Goal: Book appointment/travel/reservation

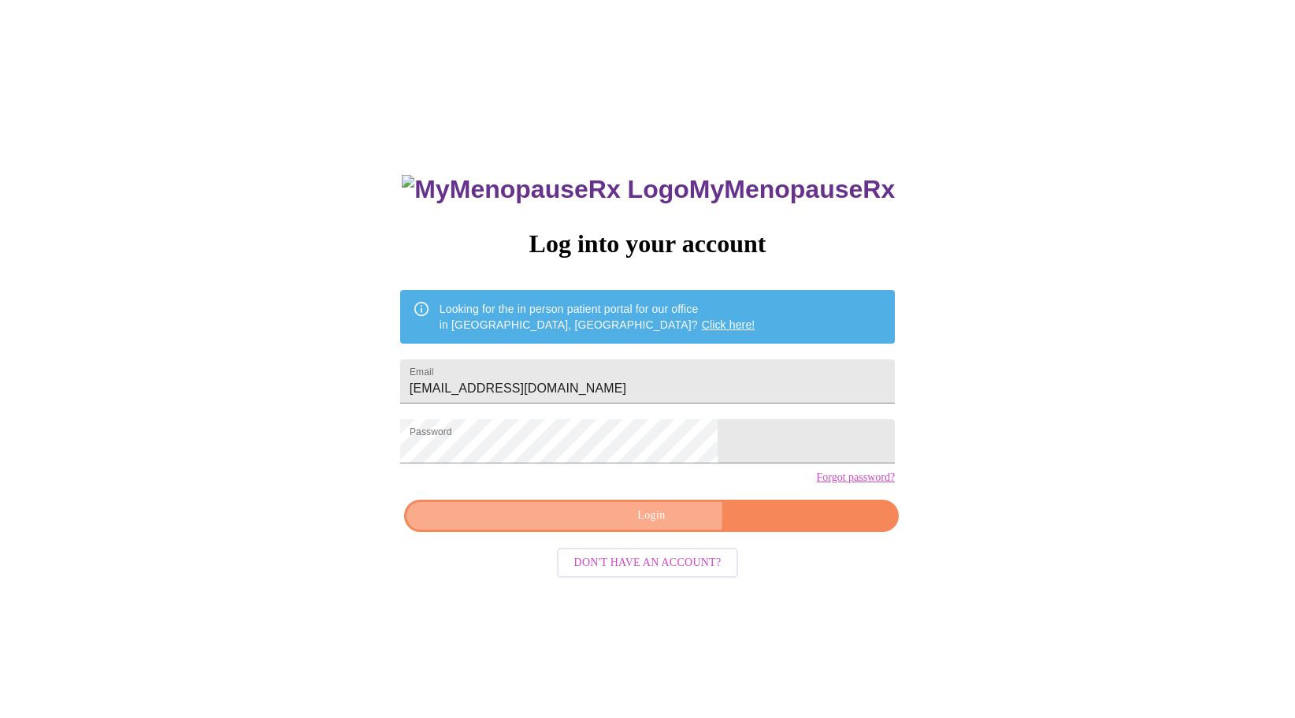
click at [623, 525] on span "Login" at bounding box center [651, 516] width 458 height 20
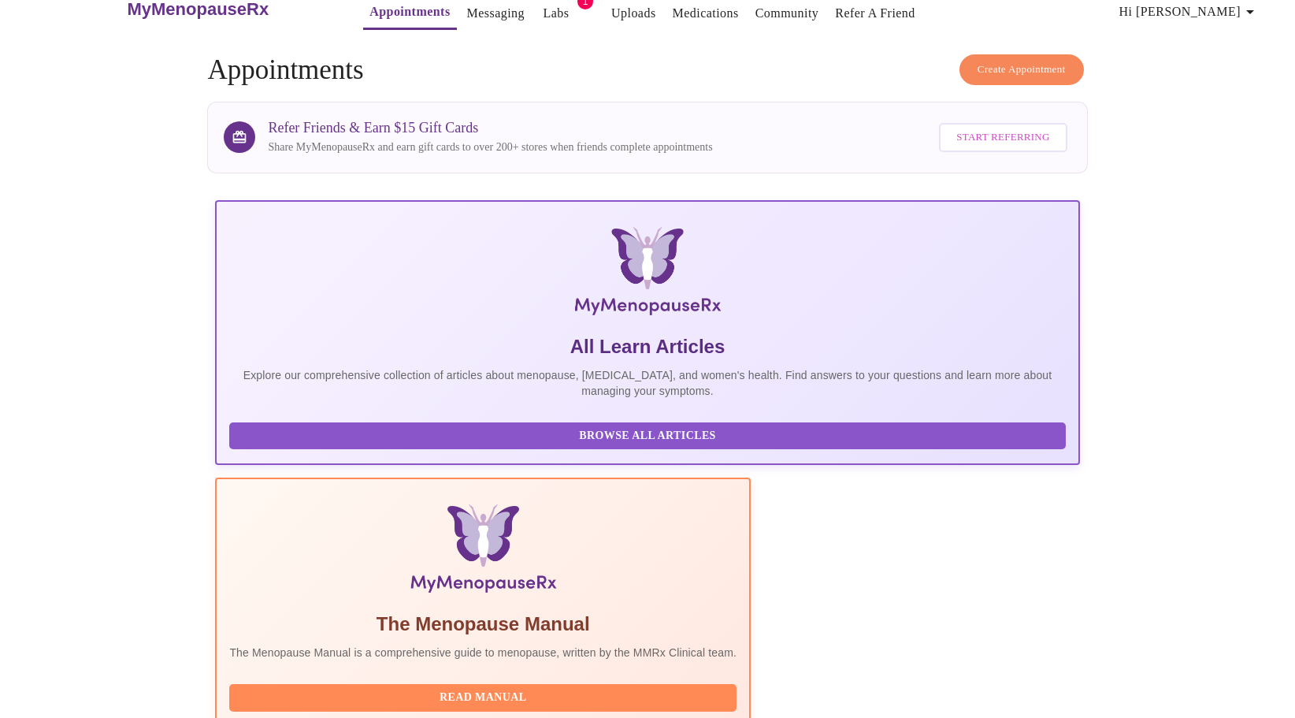
scroll to position [394, 0]
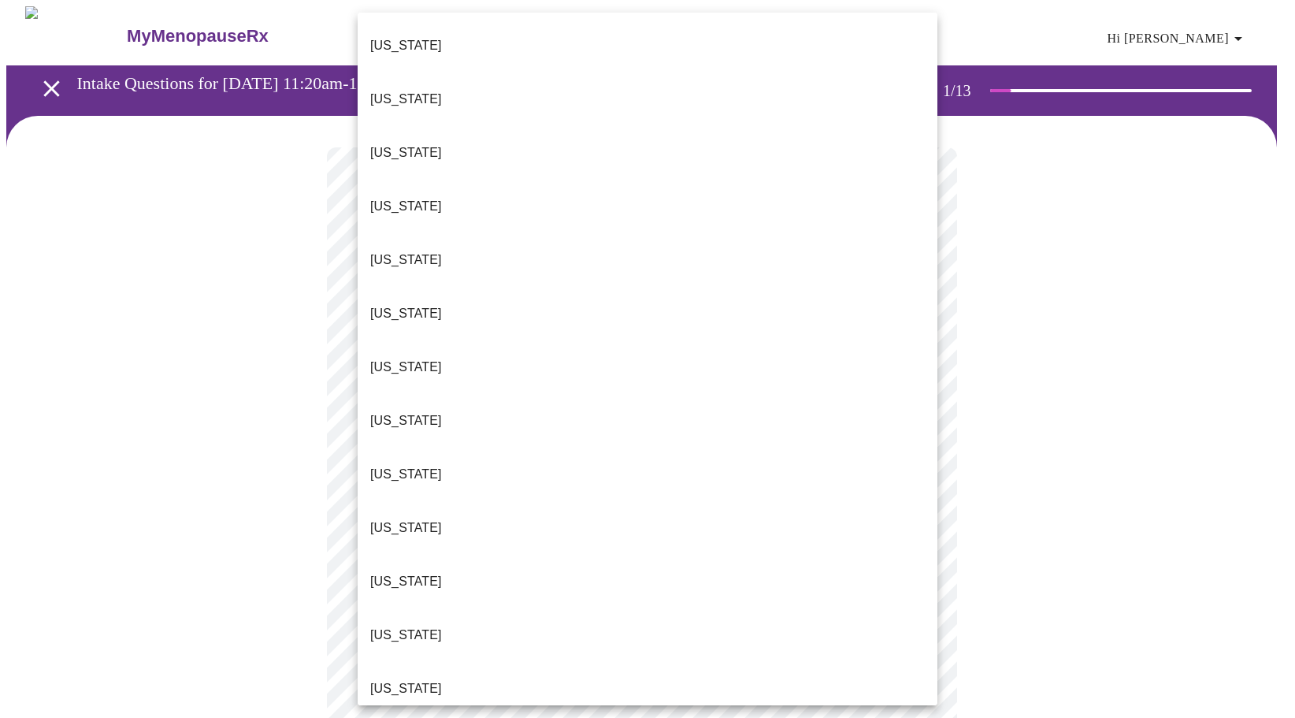
click at [619, 342] on body "MyMenopauseRx Appointments Messaging Labs 1 Uploads Medications Community Refer…" at bounding box center [647, 724] width 1282 height 1437
click at [420, 662] on li "[US_STATE]" at bounding box center [648, 689] width 580 height 54
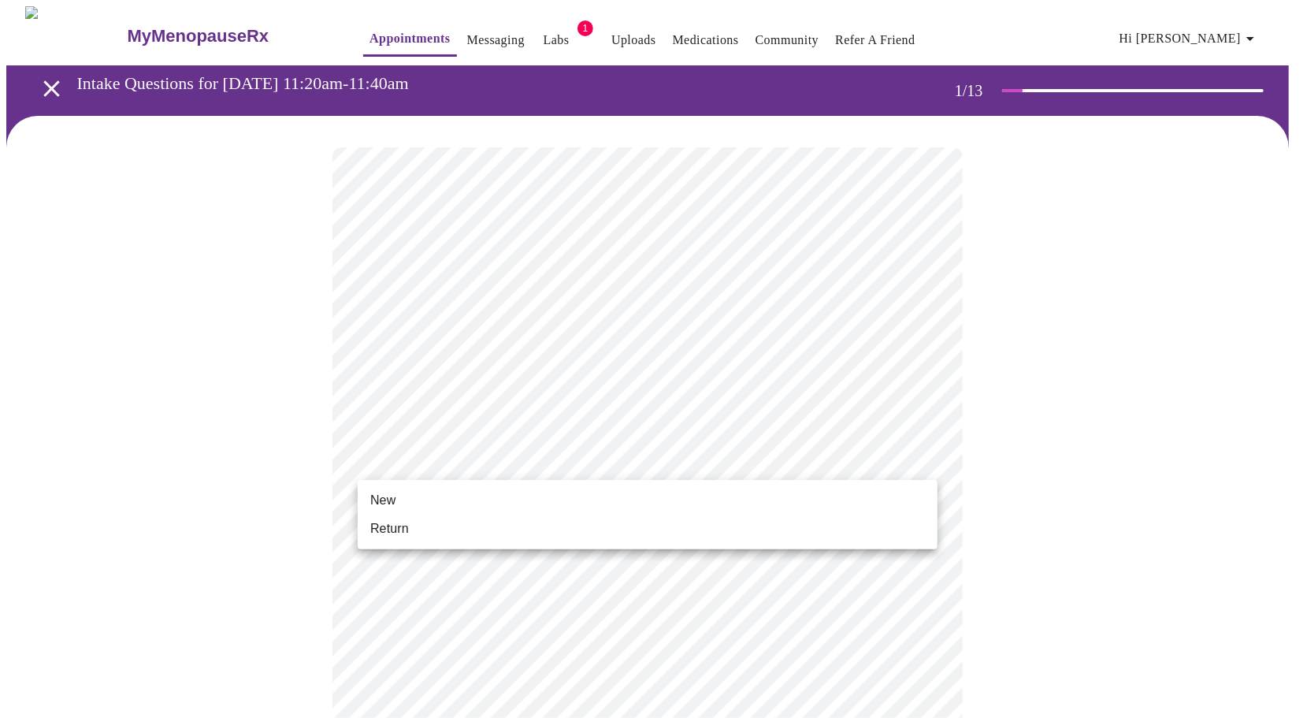
click at [479, 460] on body "MyMenopauseRx Appointments Messaging Labs 1 Uploads Medications Community Refer…" at bounding box center [653, 719] width 1294 height 1427
click at [454, 532] on li "Return" at bounding box center [648, 528] width 580 height 28
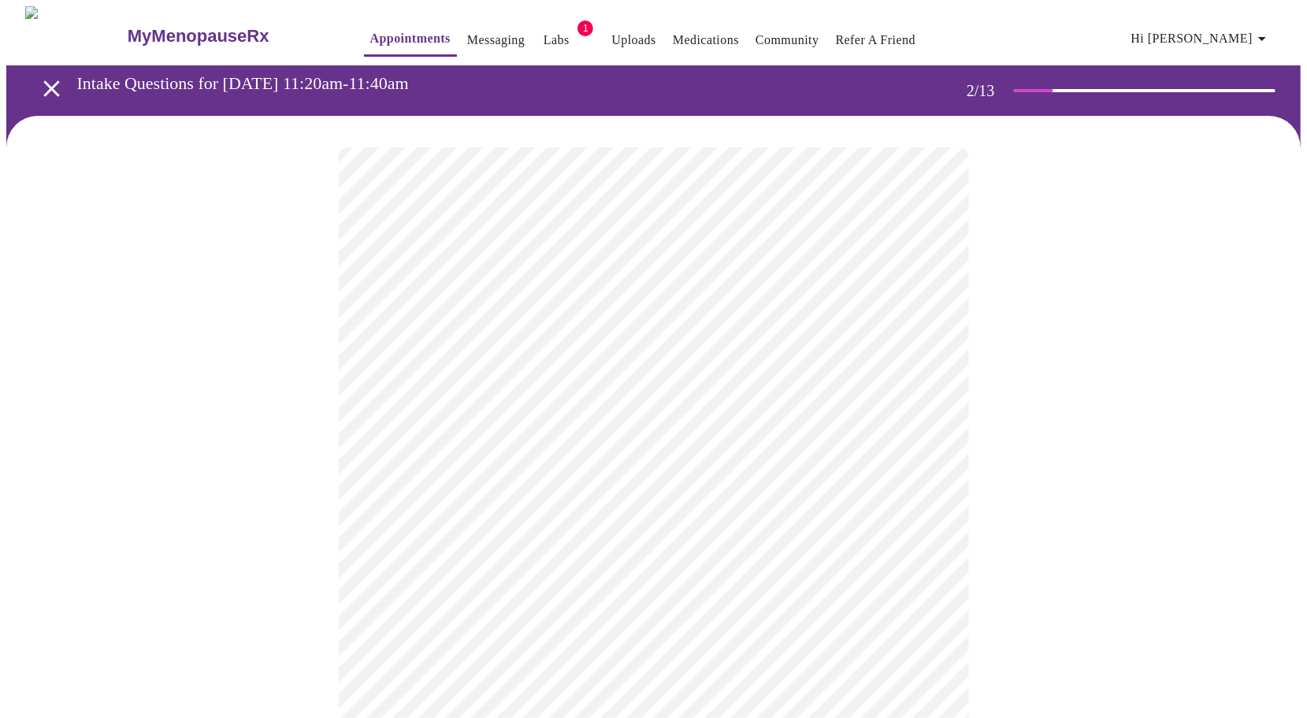
click at [600, 328] on body "MyMenopauseRx Appointments Messaging Labs 1 Uploads Medications Community Refer…" at bounding box center [653, 479] width 1294 height 946
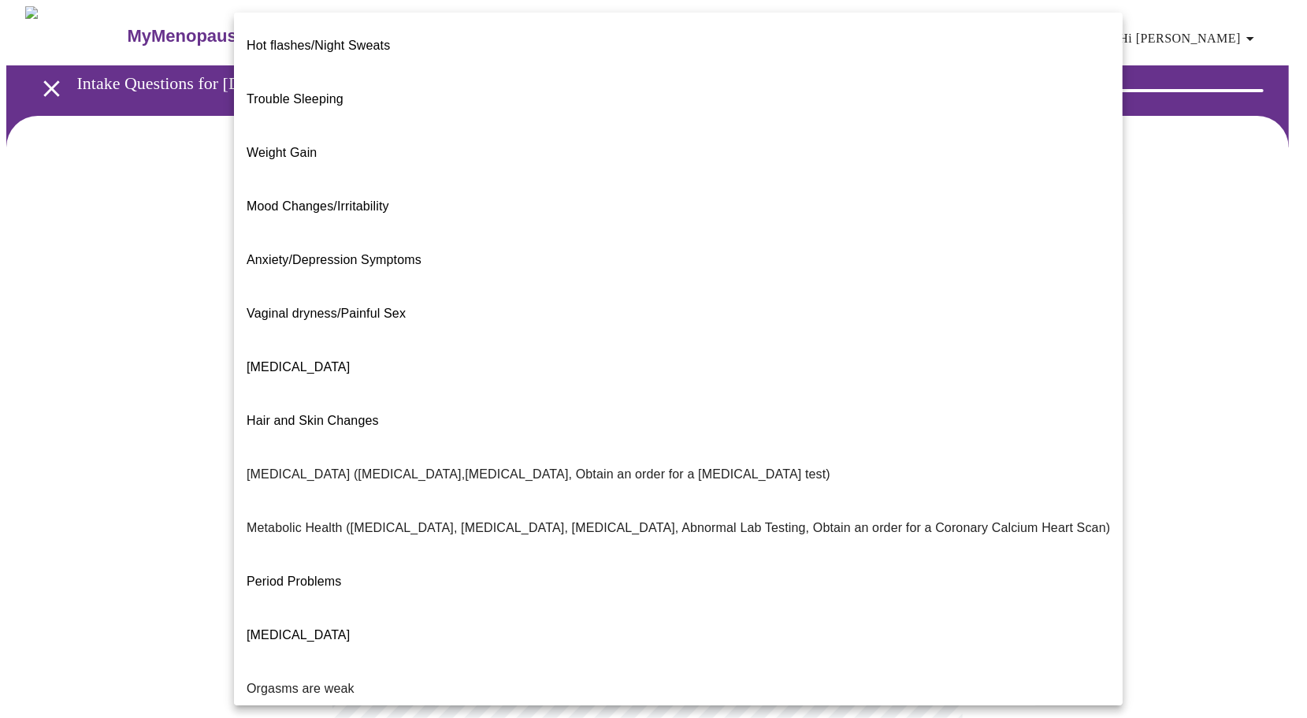
click at [368, 74] on li "Trouble Sleeping" at bounding box center [678, 99] width 889 height 54
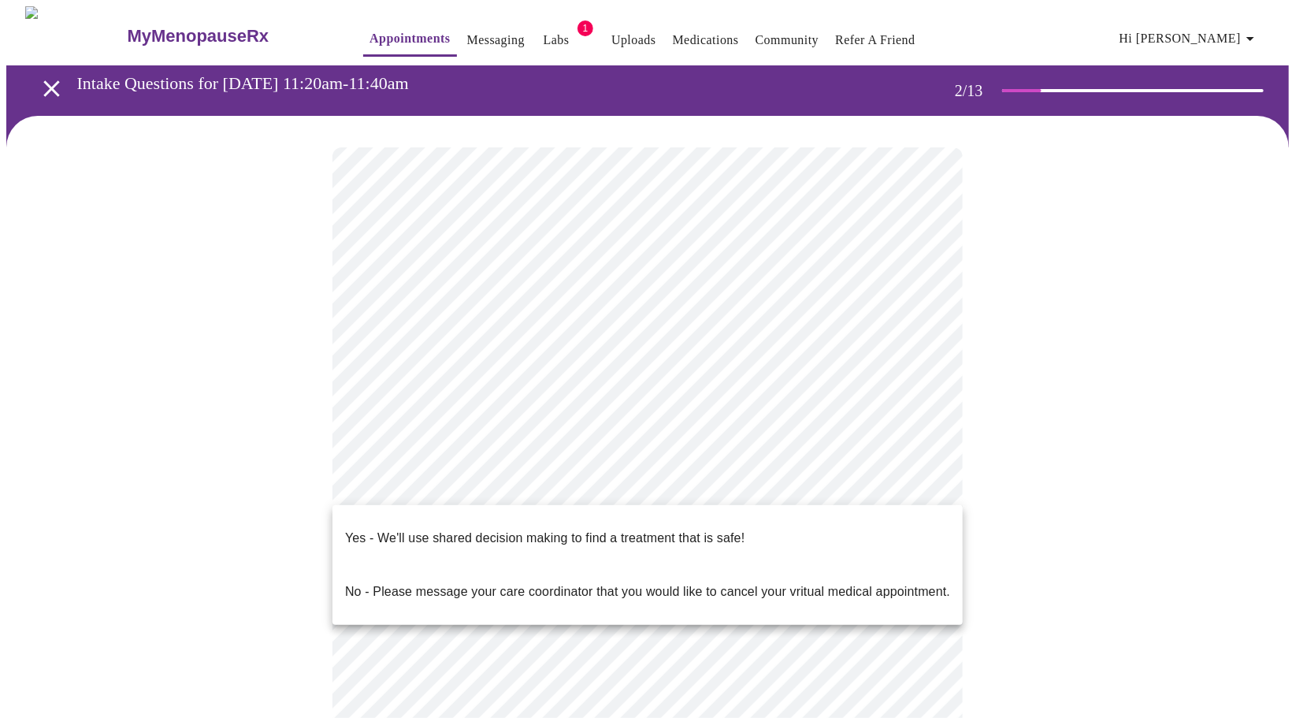
click at [552, 487] on body "MyMenopauseRx Appointments Messaging Labs 1 Uploads Medications Community Refer…" at bounding box center [653, 474] width 1294 height 937
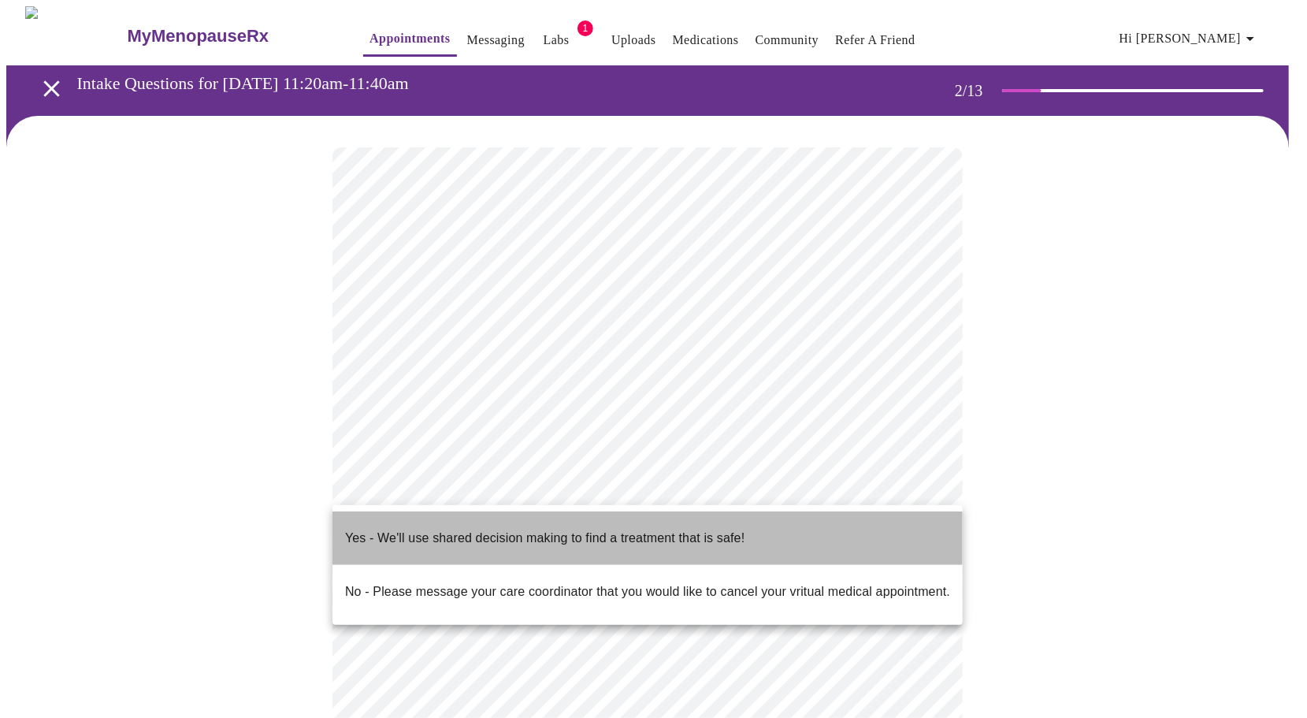
click at [551, 529] on p "Yes - We'll use shared decision making to find a treatment that is safe!" at bounding box center [544, 538] width 399 height 19
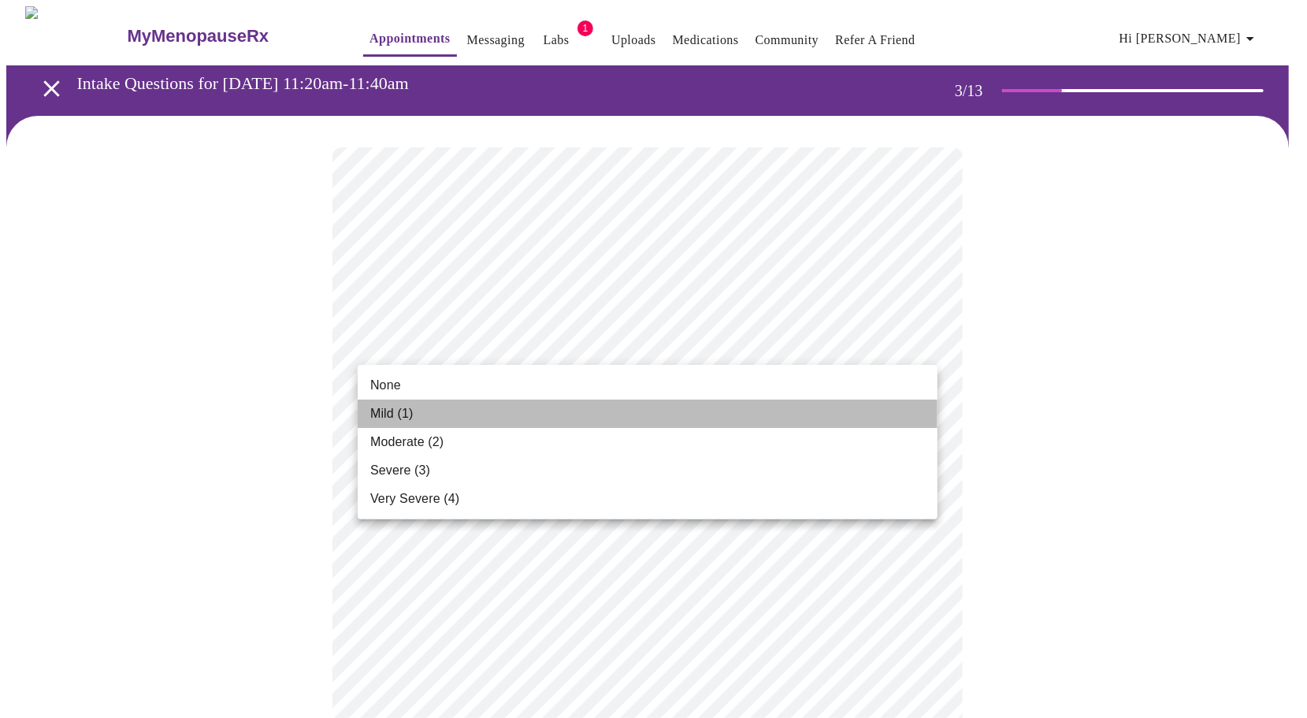
click at [592, 403] on li "Mild (1)" at bounding box center [648, 413] width 580 height 28
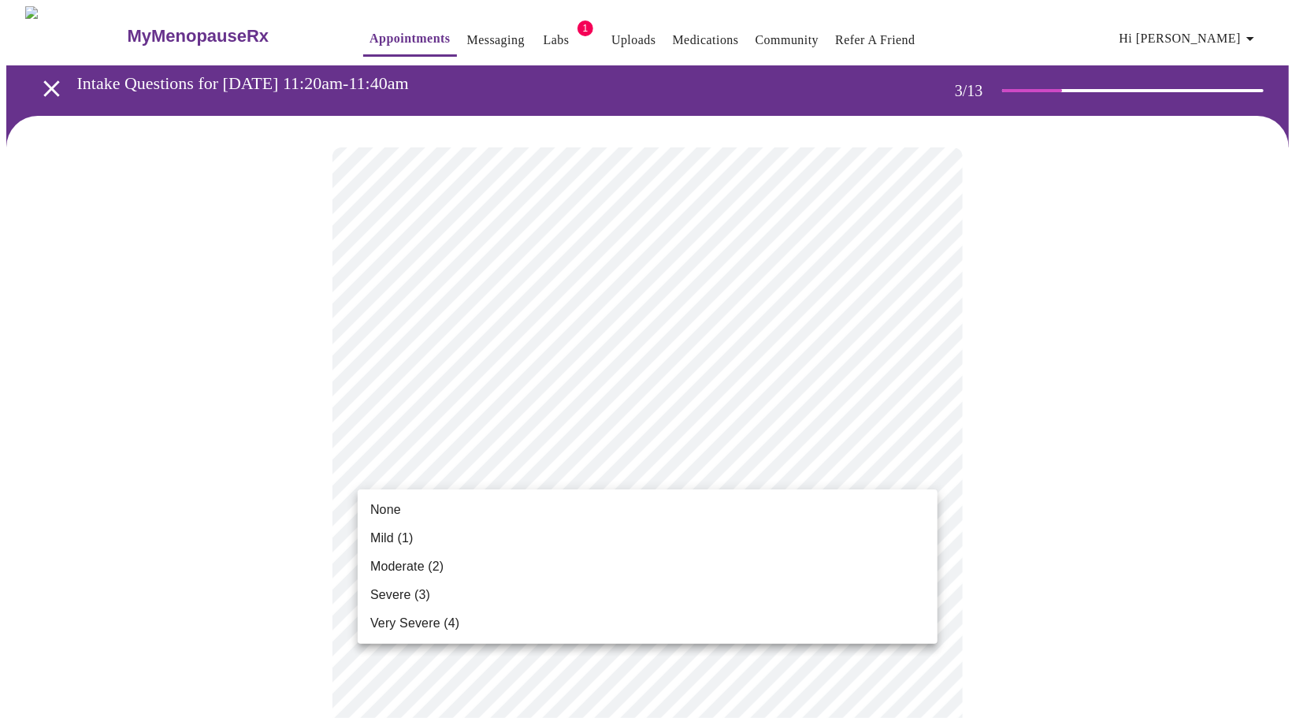
click at [555, 534] on li "Mild (1)" at bounding box center [648, 538] width 580 height 28
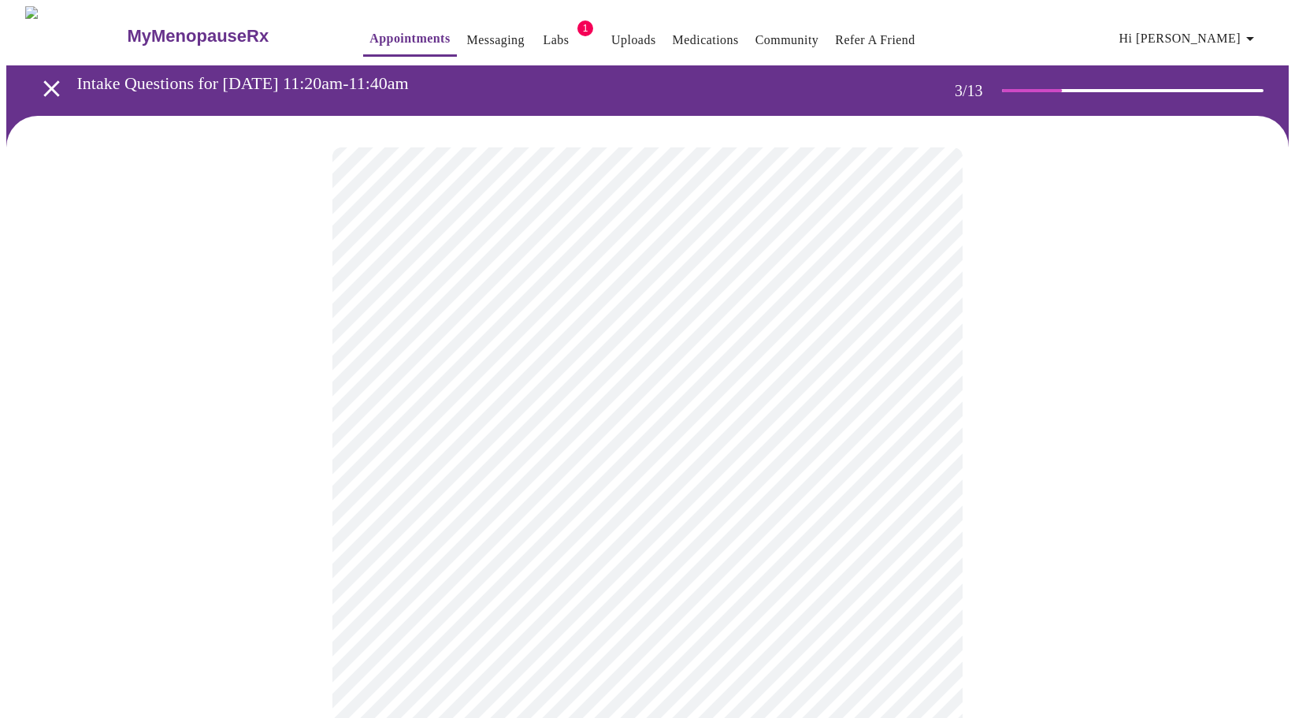
scroll to position [158, 0]
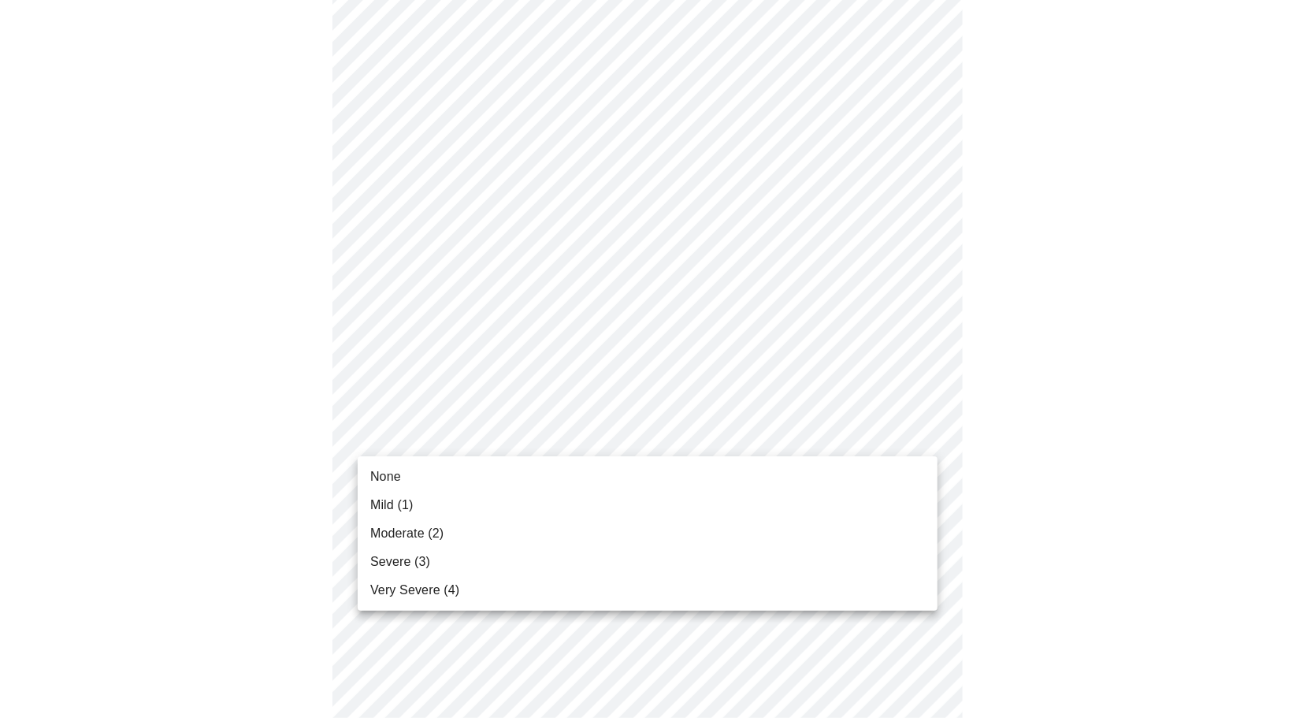
click at [517, 562] on li "Severe (3)" at bounding box center [648, 561] width 580 height 28
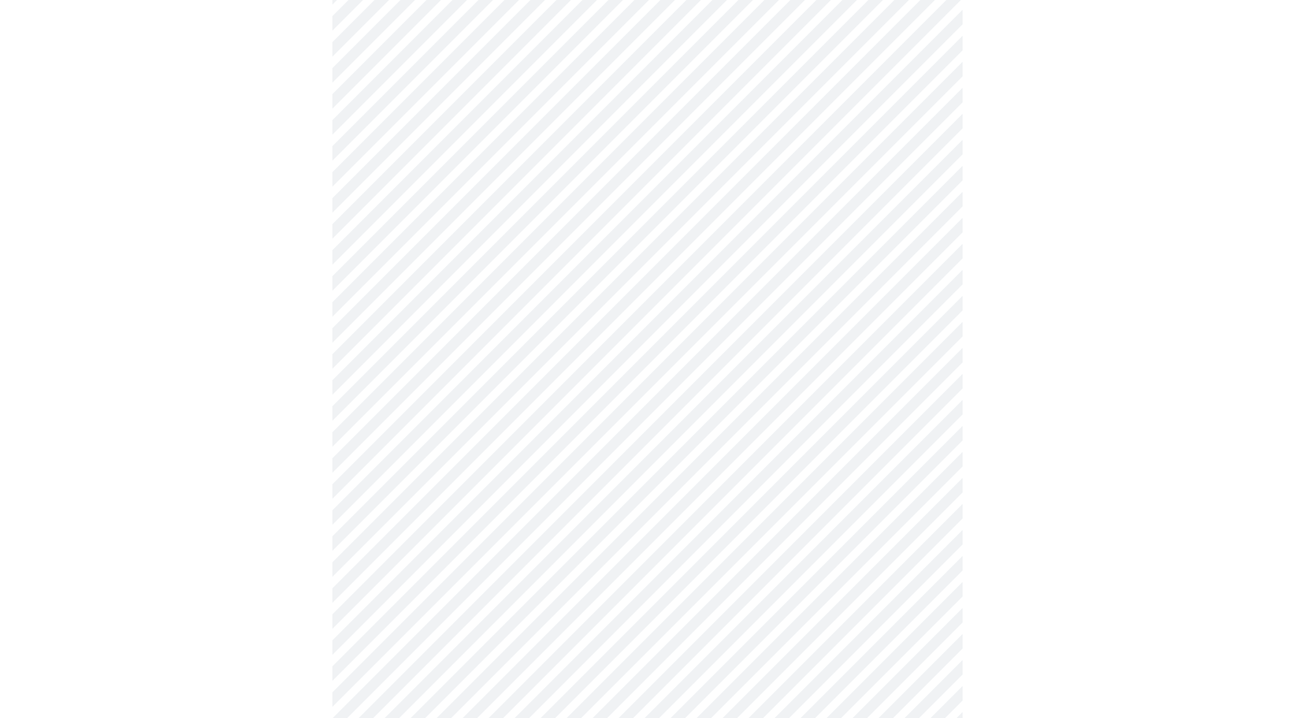
scroll to position [315, 0]
click at [551, 398] on body "MyMenopauseRx Appointments Messaging Labs 1 Uploads Medications Community Refer…" at bounding box center [647, 705] width 1282 height 2029
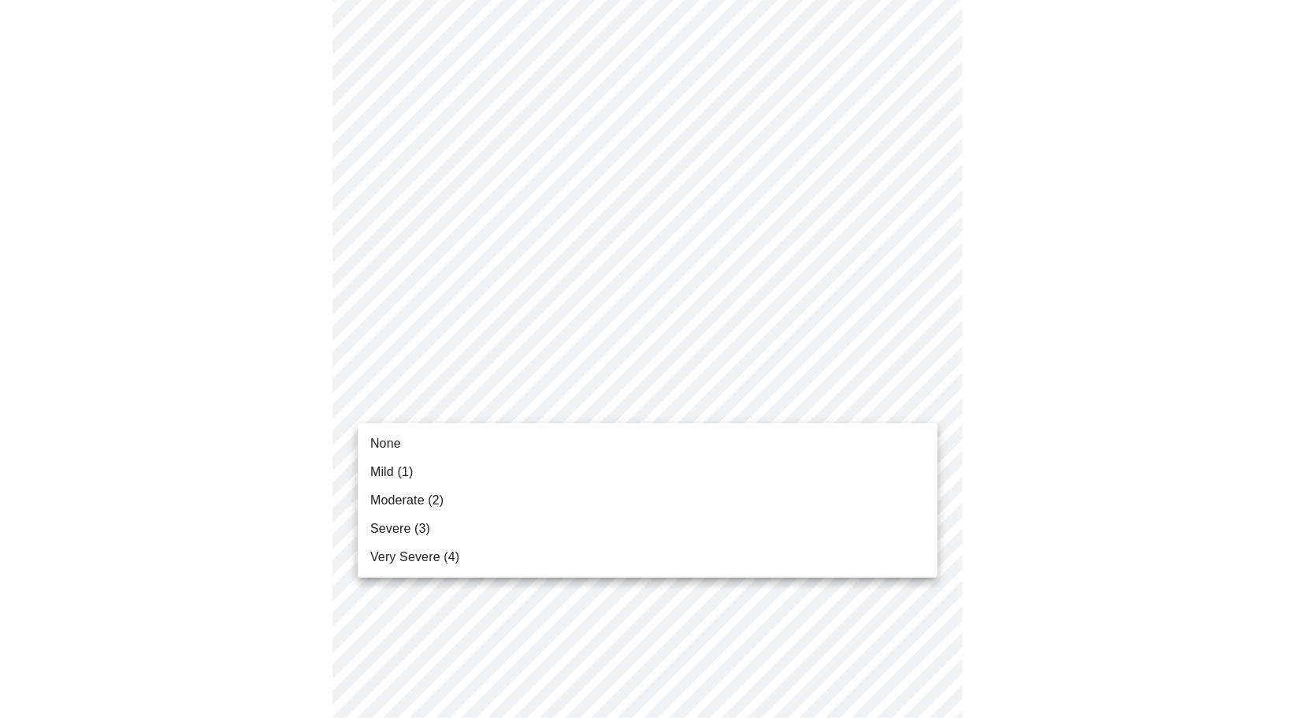
click at [533, 511] on li "Moderate (2)" at bounding box center [648, 500] width 580 height 28
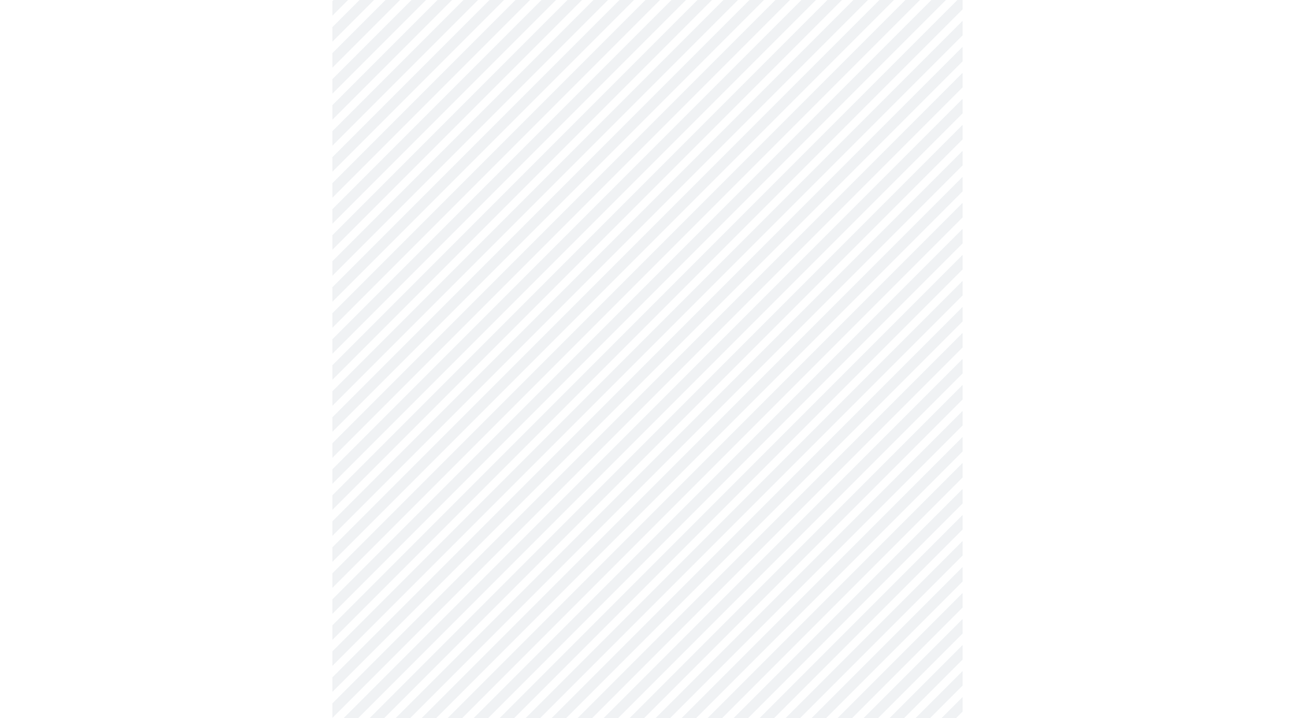
scroll to position [473, 0]
click at [553, 329] on body "MyMenopauseRx Appointments Messaging Labs 1 Uploads Medications Community Refer…" at bounding box center [647, 537] width 1282 height 2007
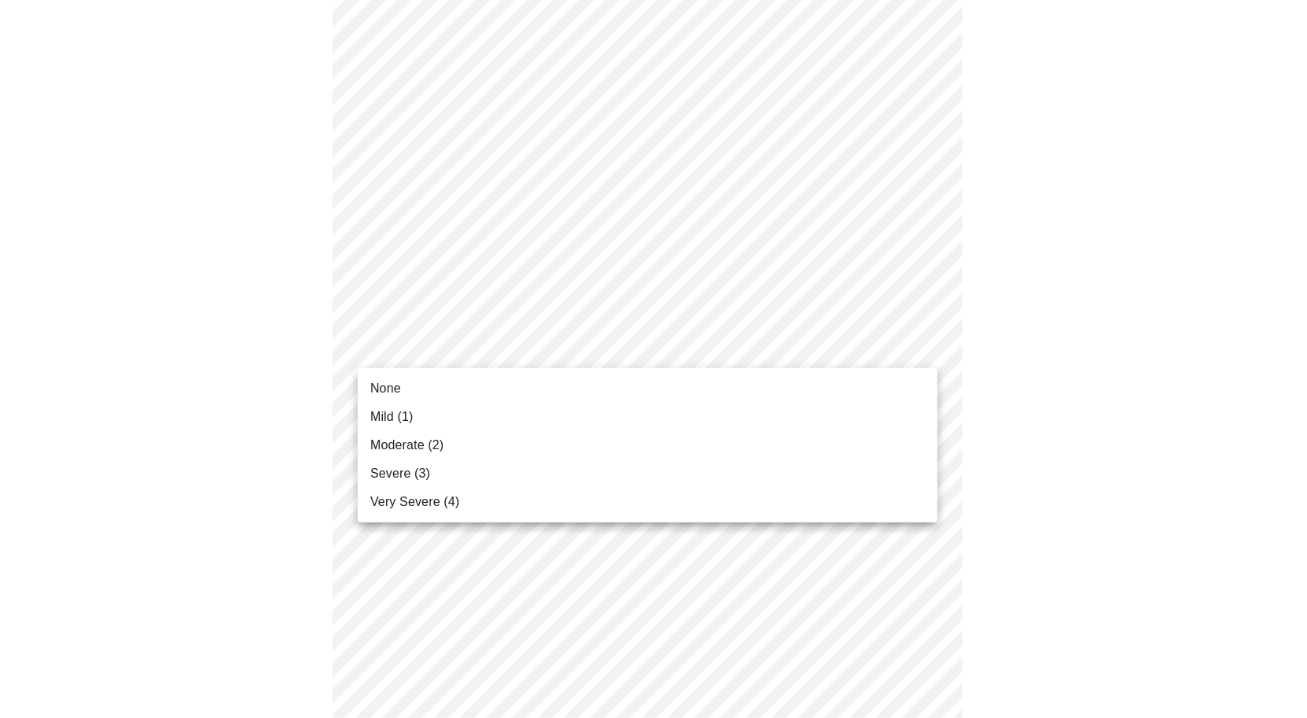
click at [533, 452] on li "Moderate (2)" at bounding box center [648, 445] width 580 height 28
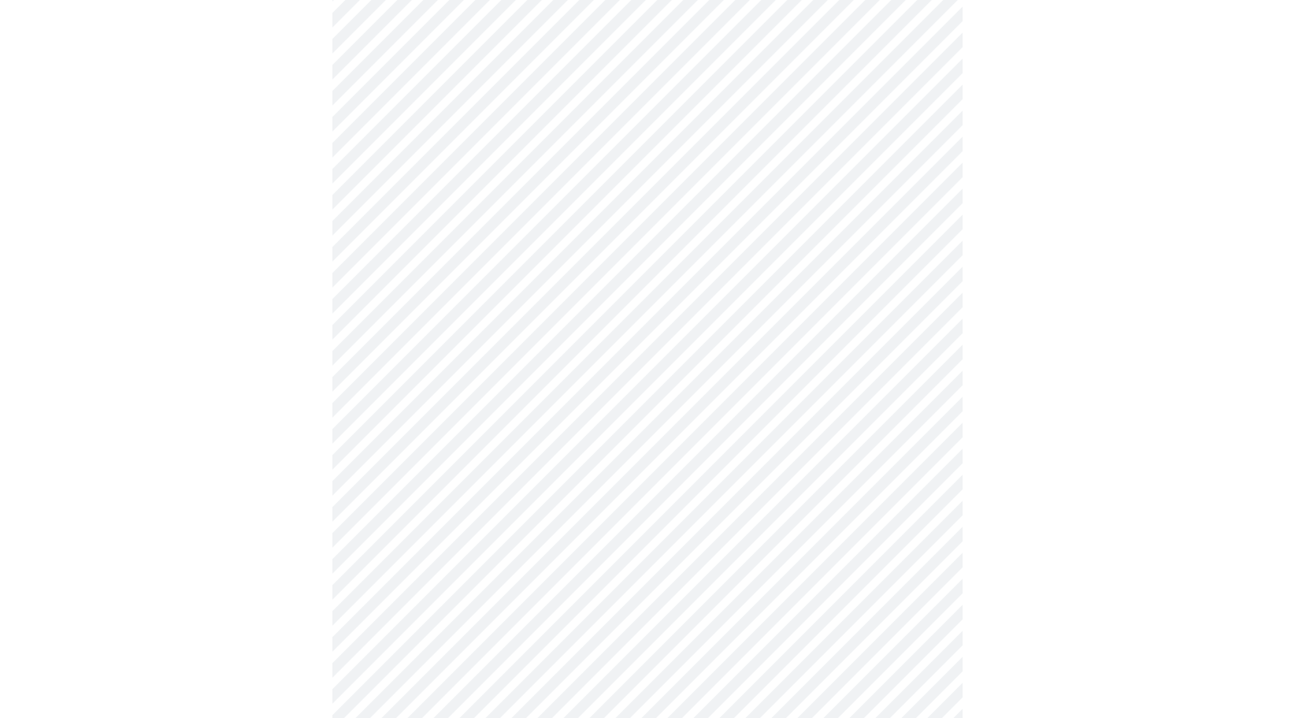
click at [536, 455] on body "MyMenopauseRx Appointments Messaging Labs 1 Uploads Medications Community Refer…" at bounding box center [647, 526] width 1282 height 1985
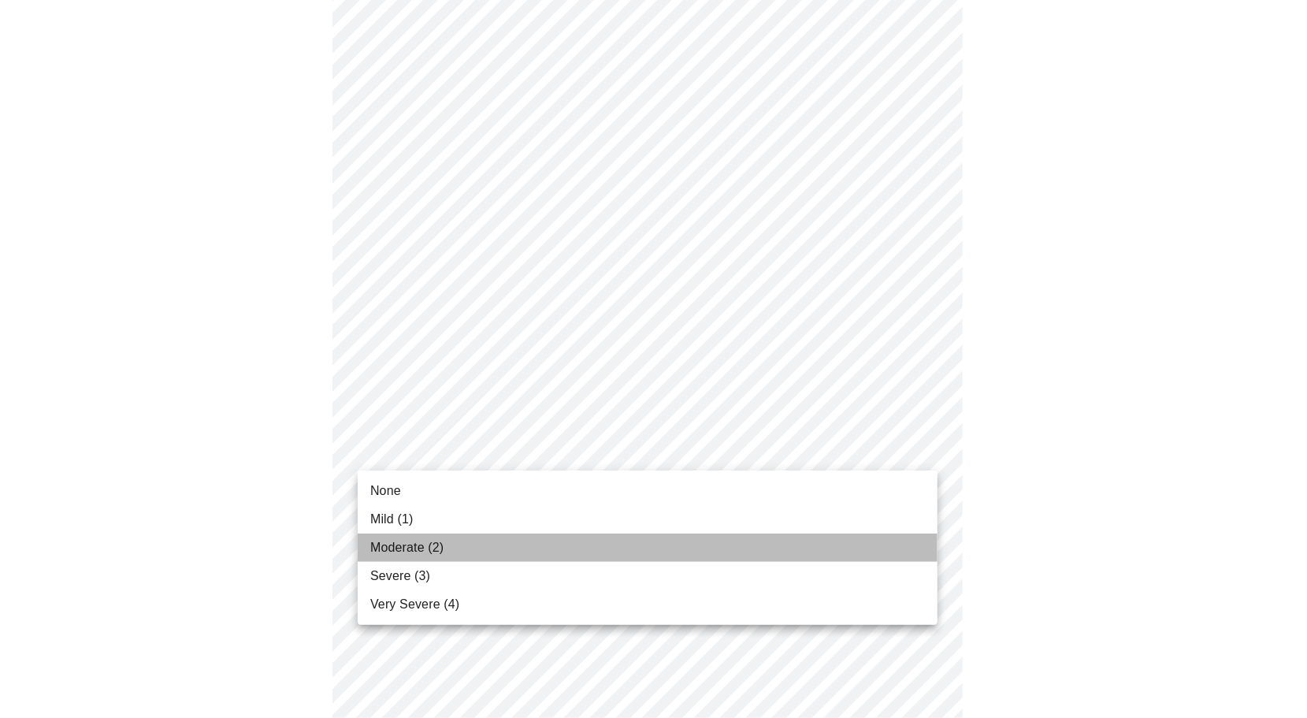
click at [518, 551] on li "Moderate (2)" at bounding box center [648, 547] width 580 height 28
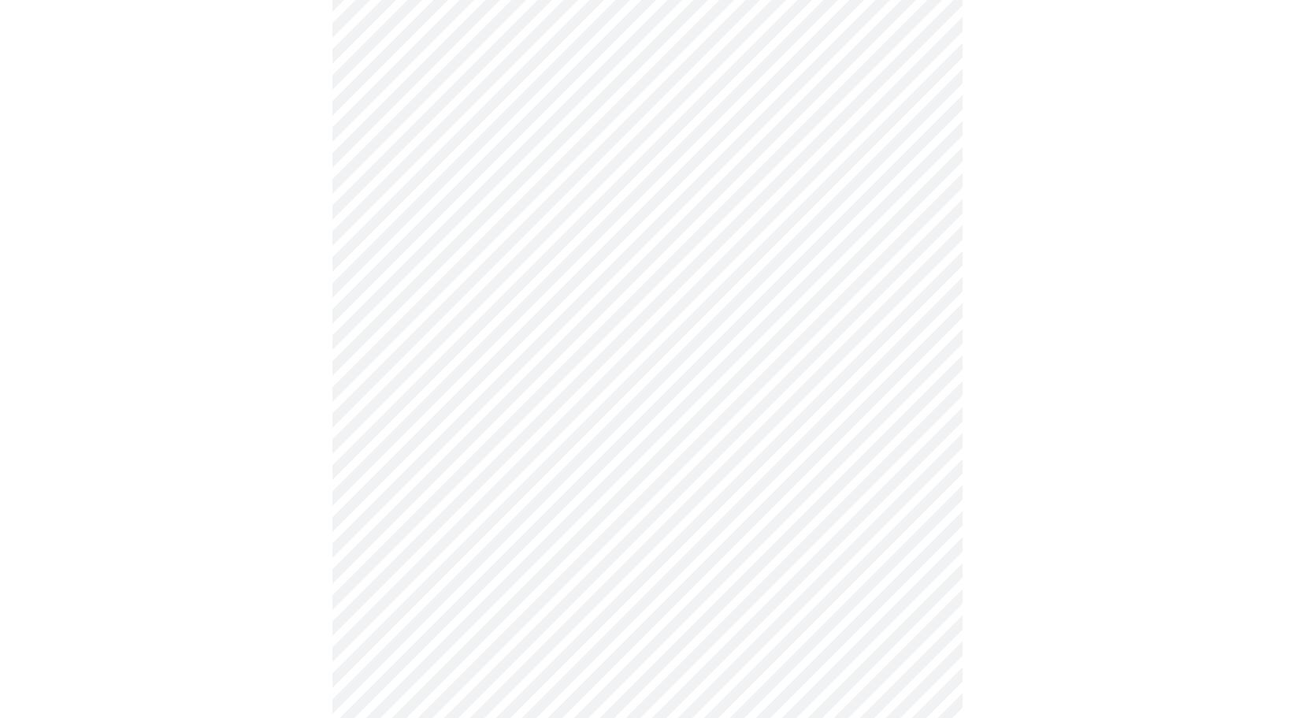
scroll to position [630, 0]
click at [541, 406] on body "MyMenopauseRx Appointments Messaging Labs 1 Uploads Medications Community Refer…" at bounding box center [647, 357] width 1282 height 1963
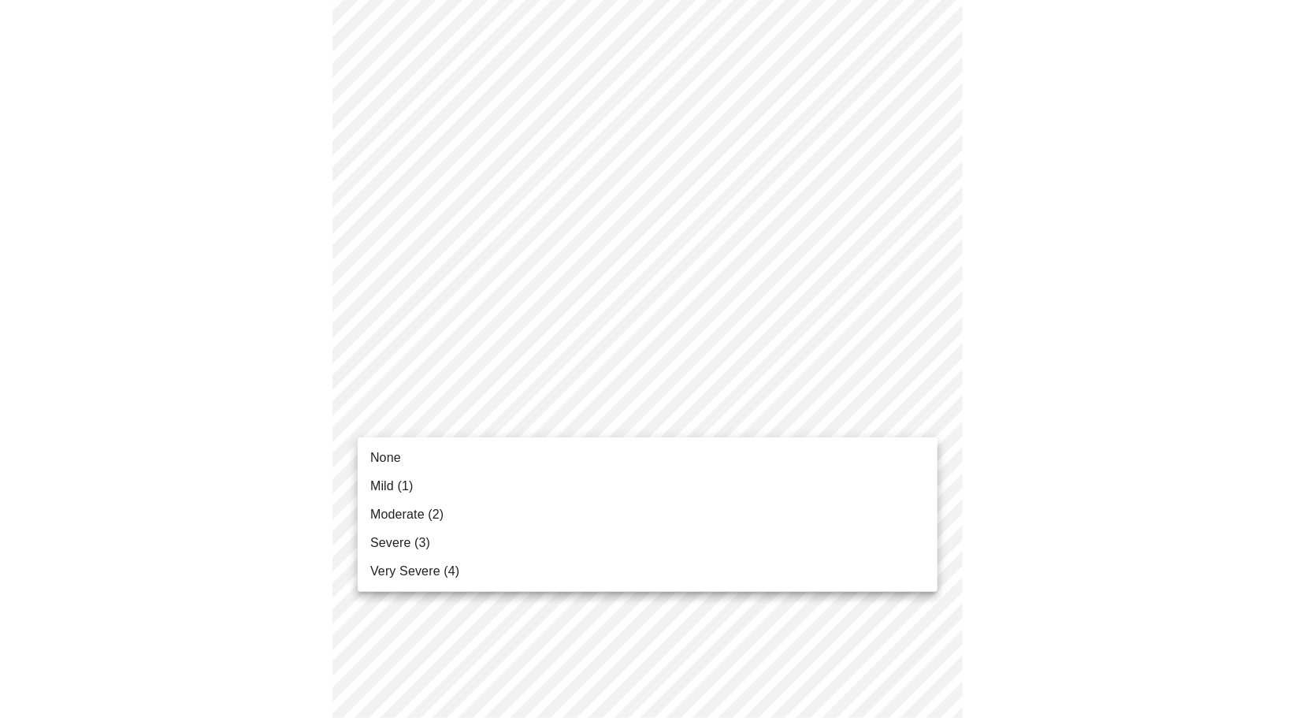
click at [527, 485] on li "Mild (1)" at bounding box center [648, 486] width 580 height 28
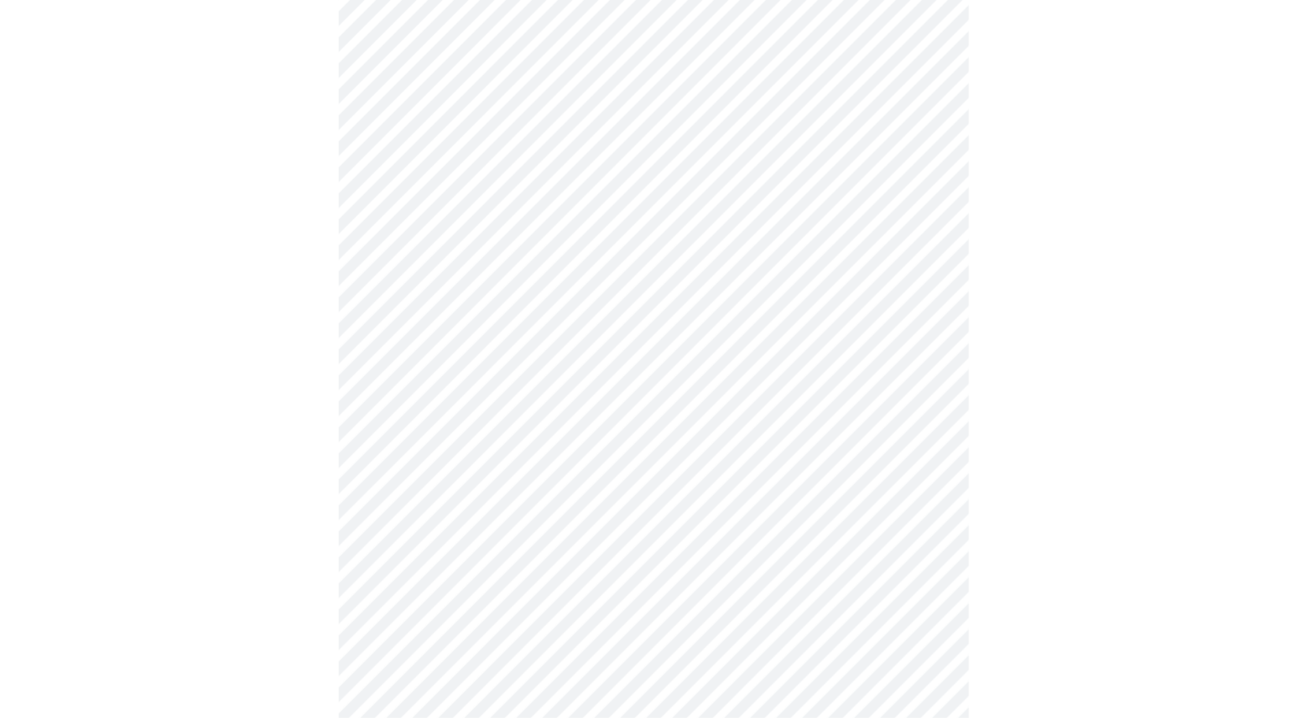
click at [529, 547] on body "MyMenopauseRx Appointments Messaging Labs 1 Uploads Medications Community Refer…" at bounding box center [653, 346] width 1294 height 1941
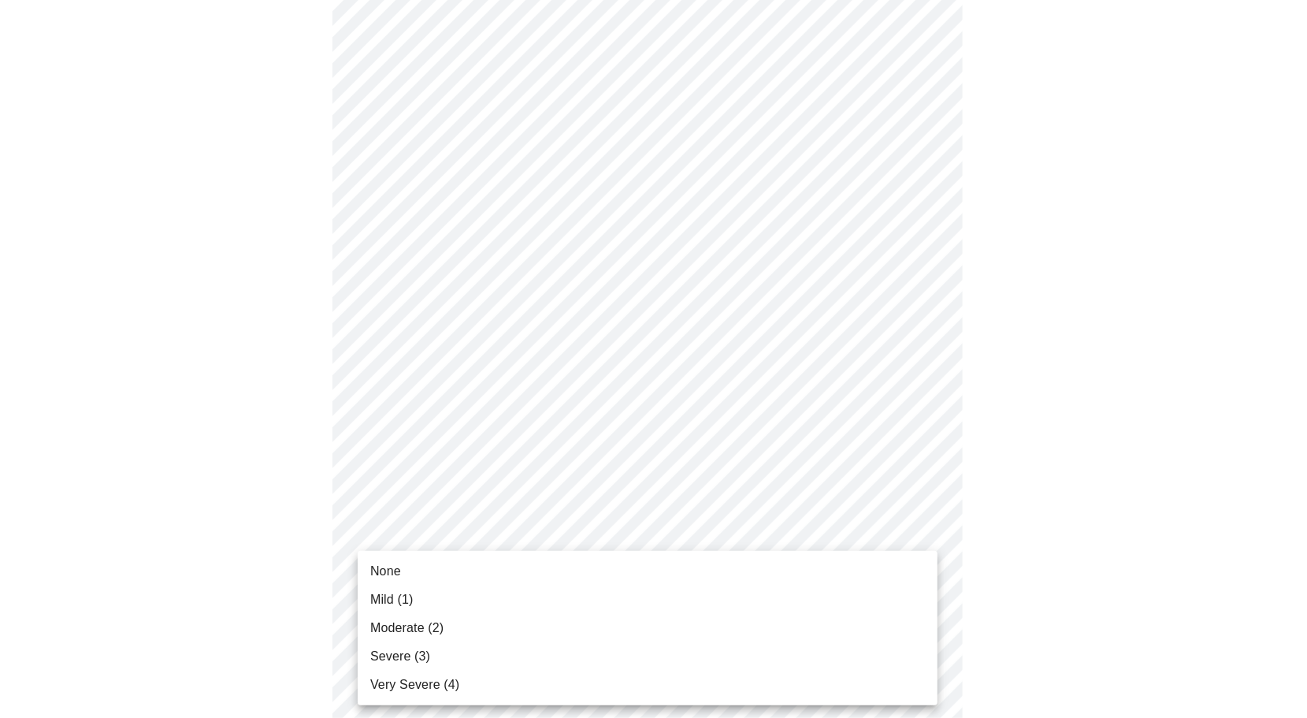
click at [501, 647] on li "Severe (3)" at bounding box center [648, 656] width 580 height 28
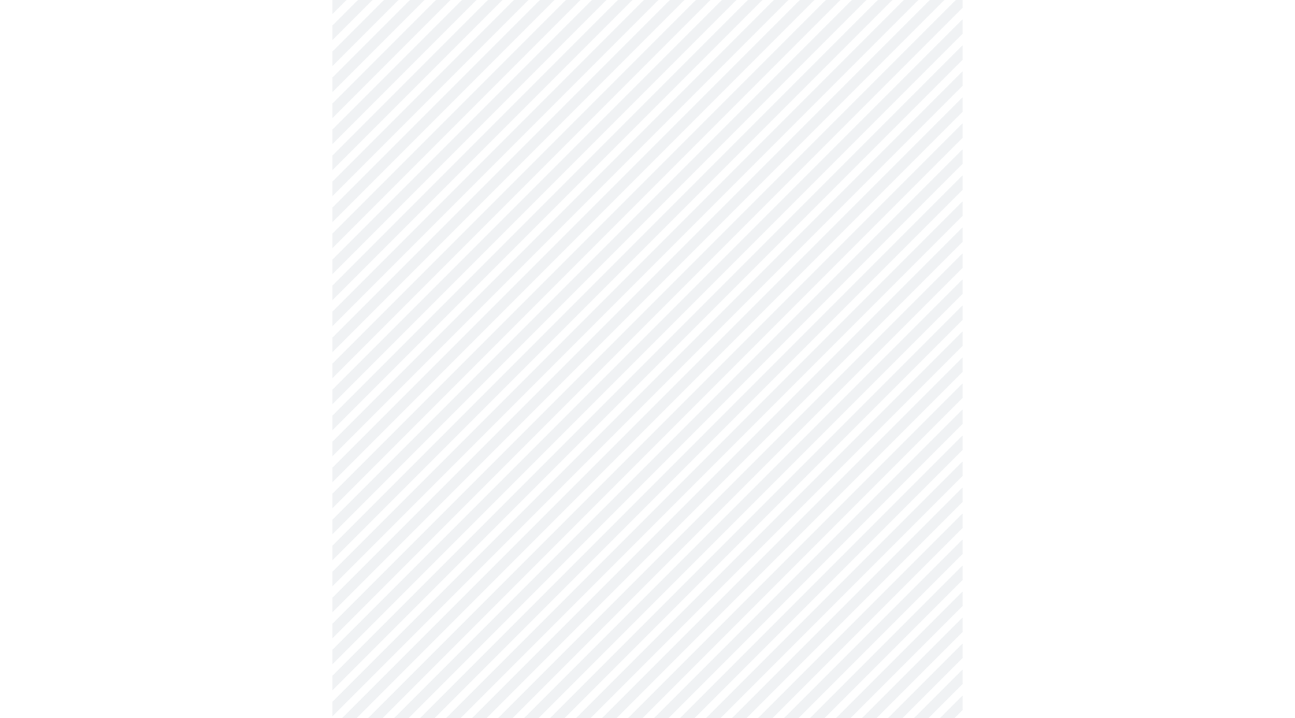
scroll to position [945, 0]
click at [535, 353] on body "MyMenopauseRx Appointments Messaging Labs 1 Uploads Medications Community Refer…" at bounding box center [647, 20] width 1282 height 1919
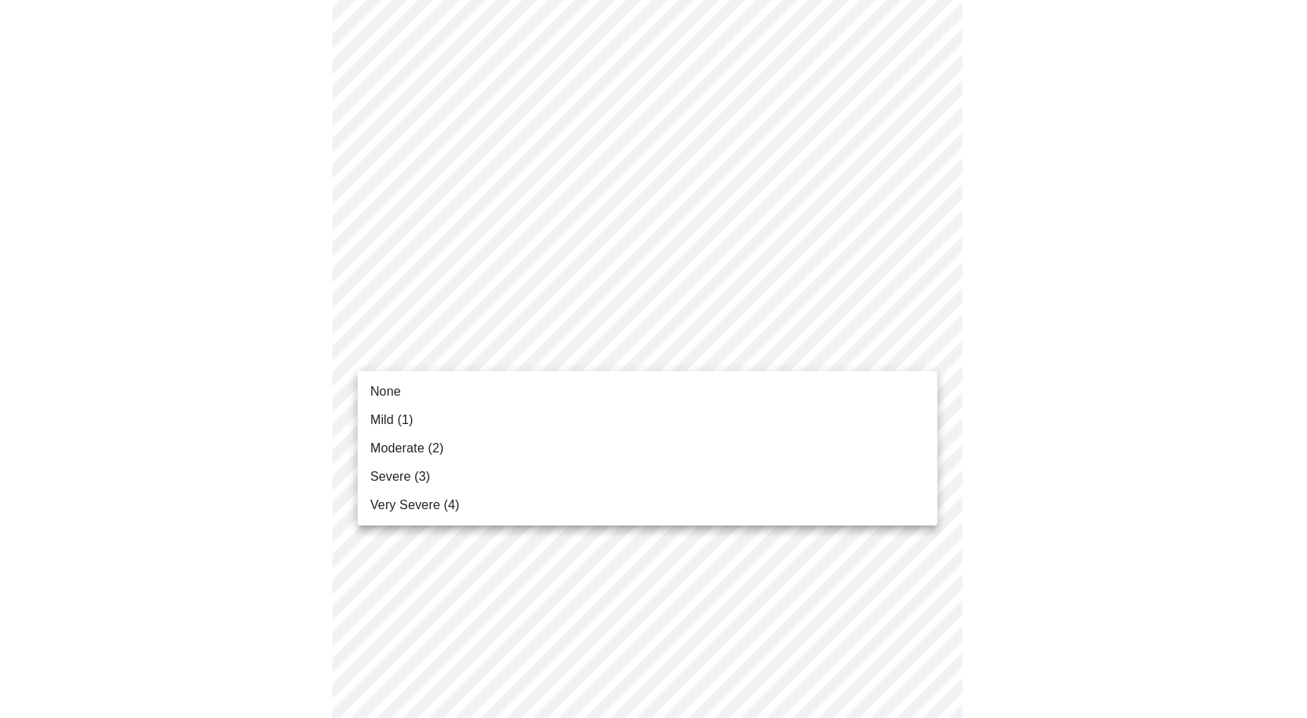
click at [510, 388] on li "None" at bounding box center [648, 391] width 580 height 28
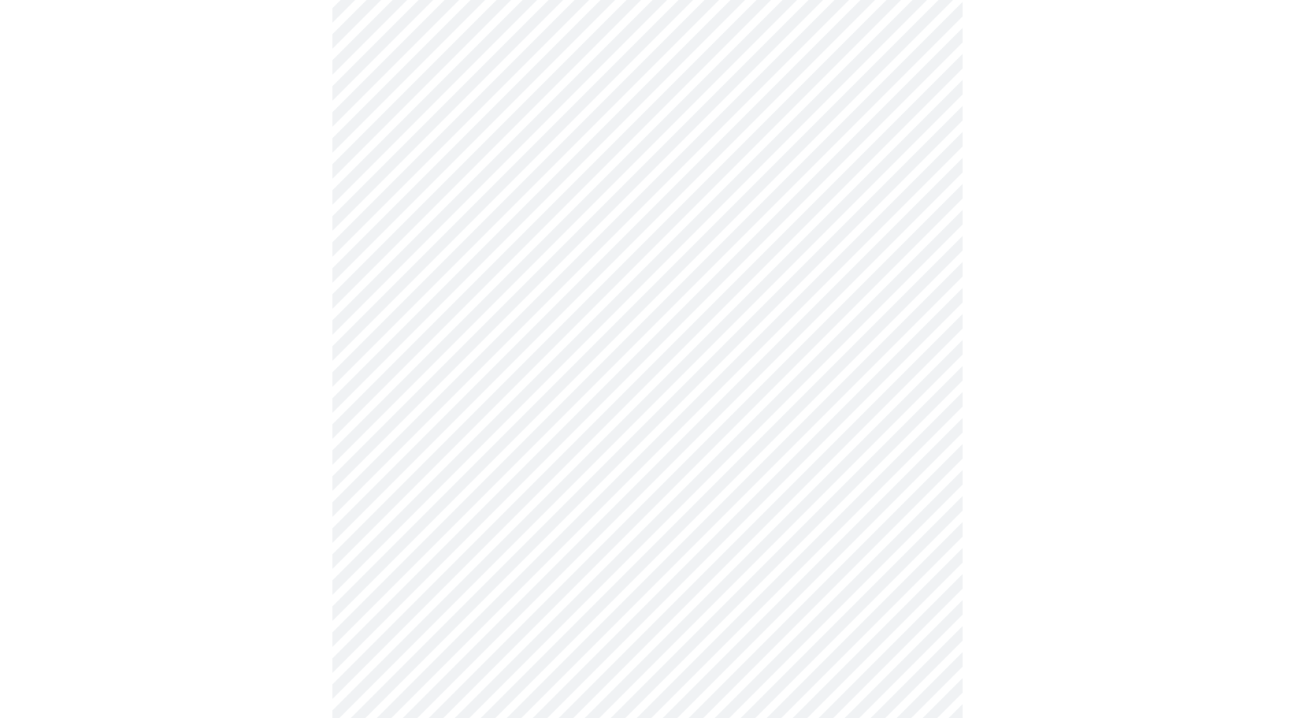
click at [525, 477] on body "MyMenopauseRx Appointments Messaging Labs 1 Uploads Medications Community Refer…" at bounding box center [647, 9] width 1282 height 1897
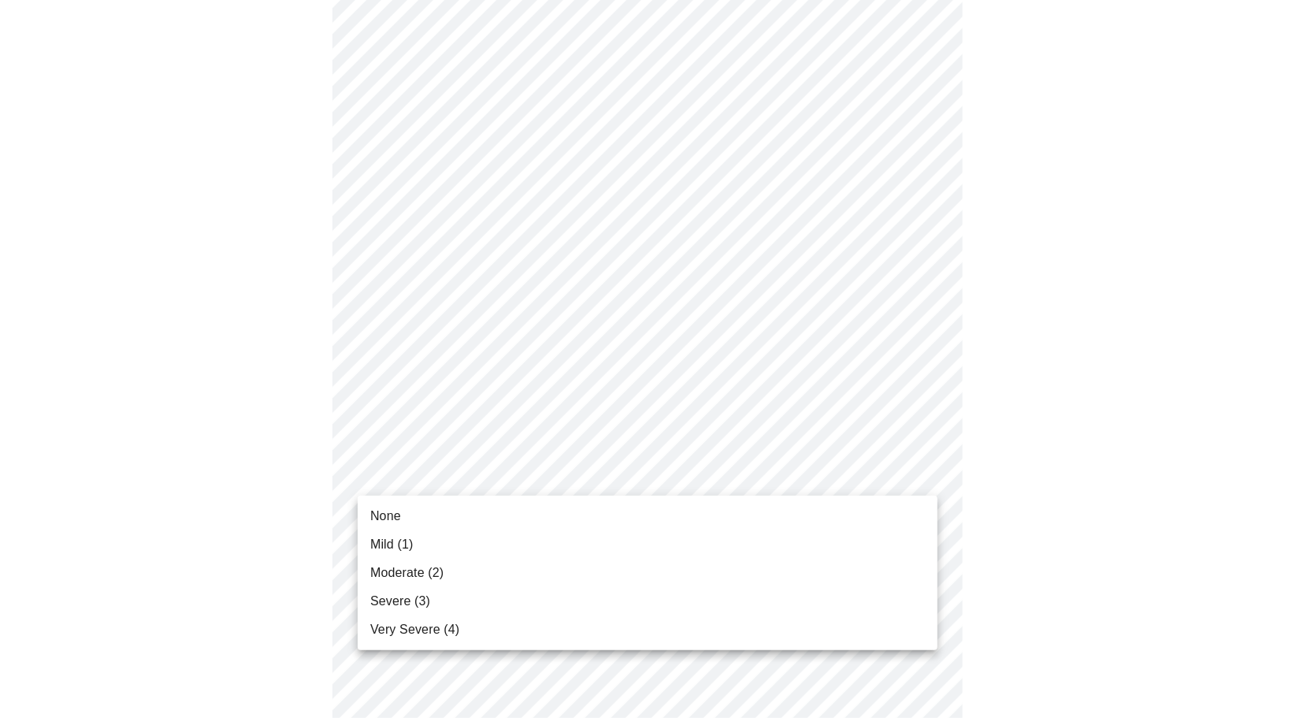
click at [510, 567] on li "Moderate (2)" at bounding box center [648, 573] width 580 height 28
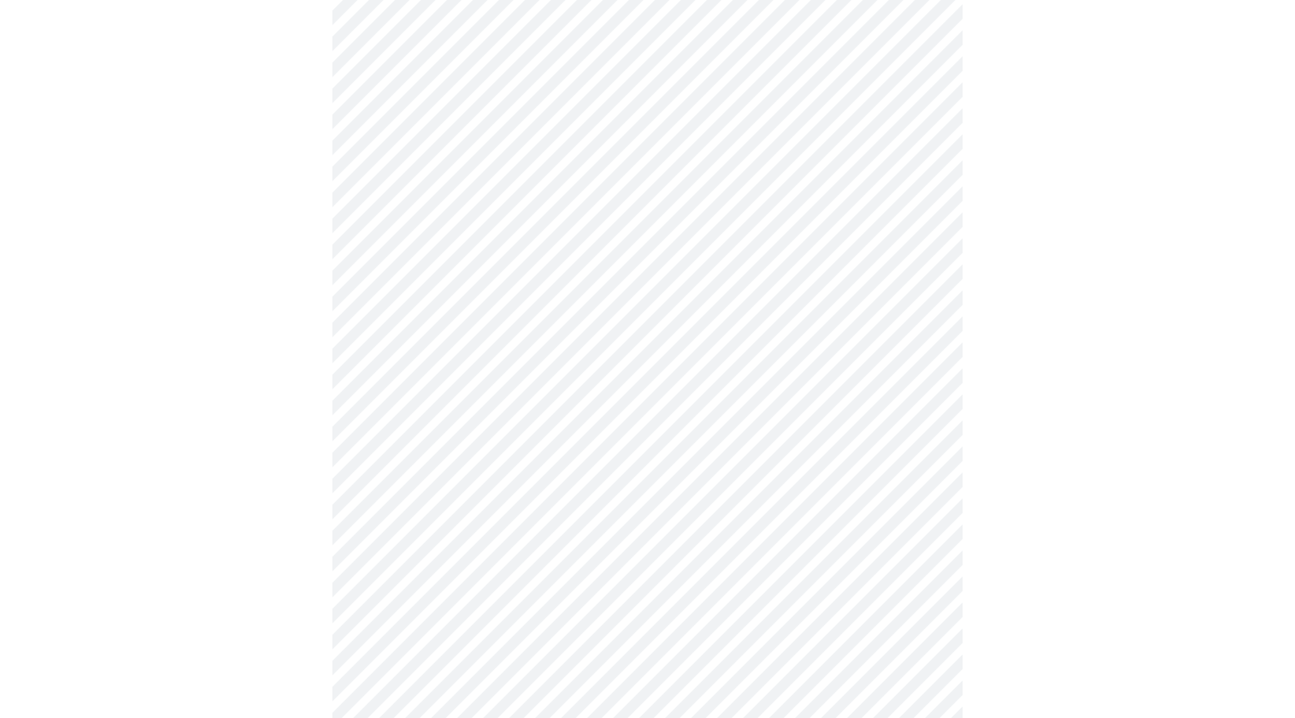
scroll to position [1103, 0]
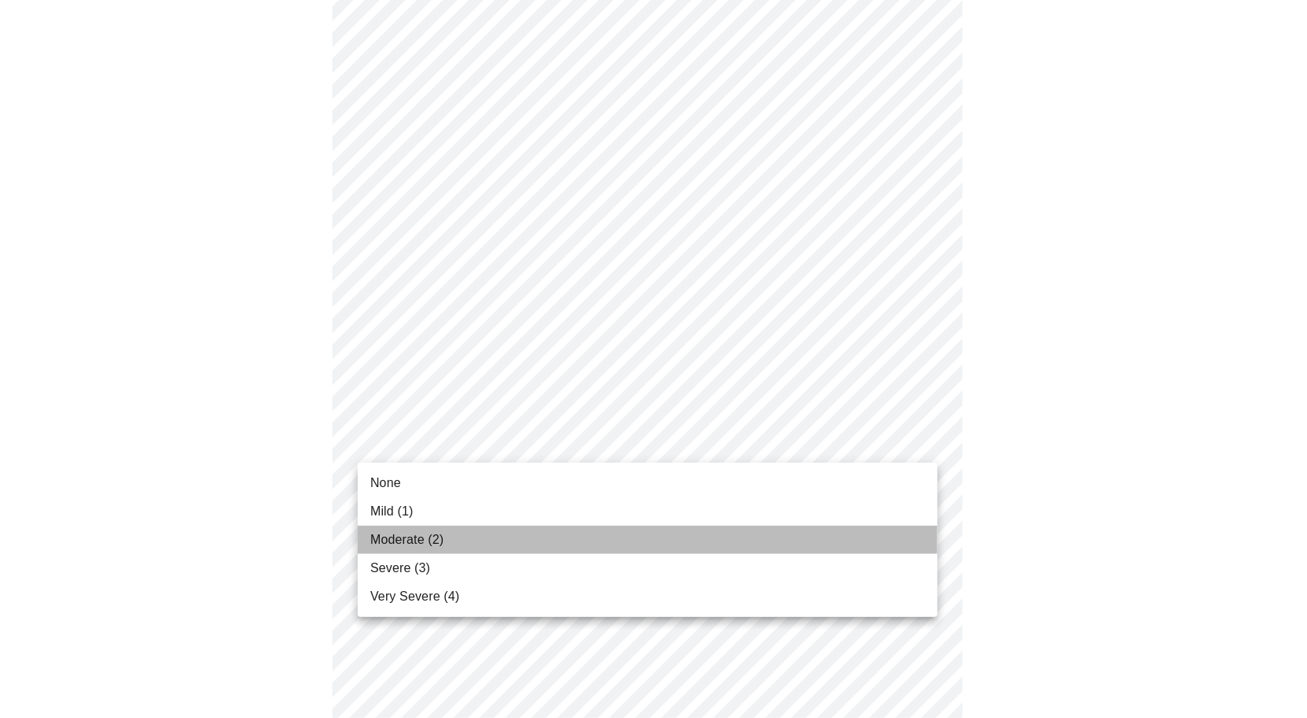
click at [518, 539] on li "Moderate (2)" at bounding box center [648, 539] width 580 height 28
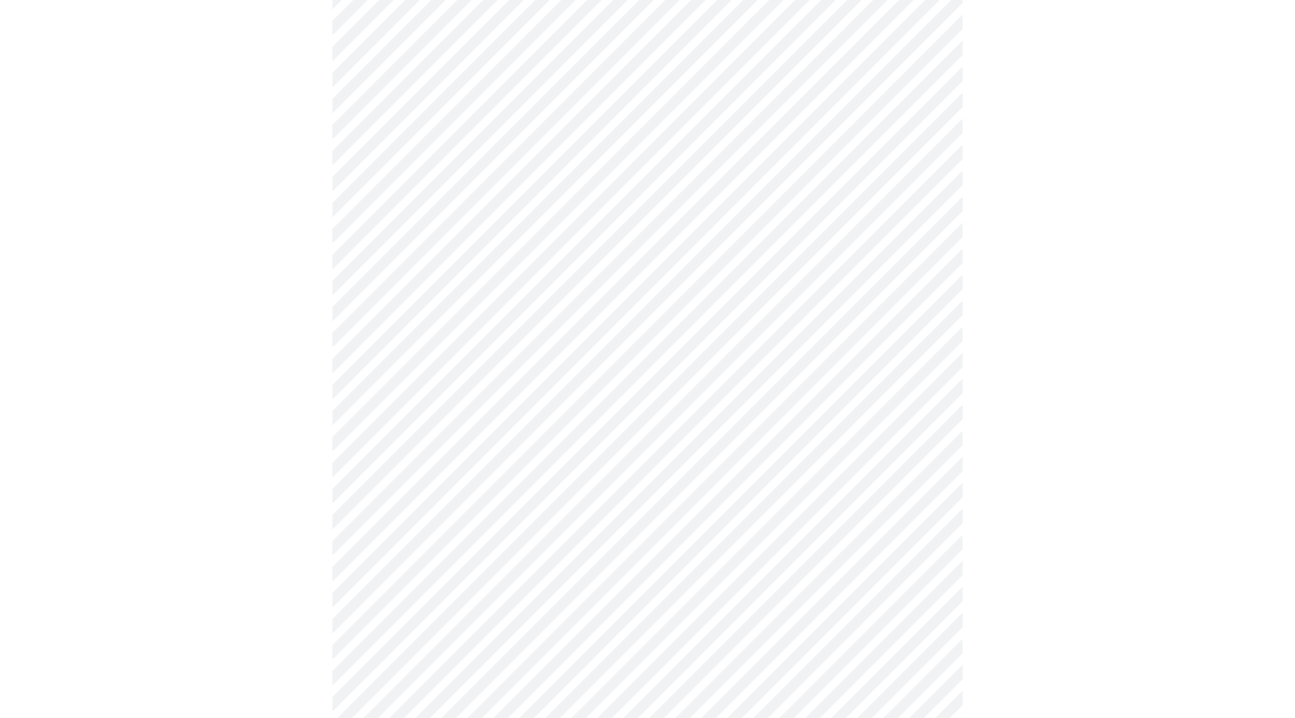
scroll to position [473, 0]
click at [547, 482] on body "MyMenopauseRx Appointments Messaging Labs 1 Uploads Medications Community Refer…" at bounding box center [647, 310] width 1282 height 1553
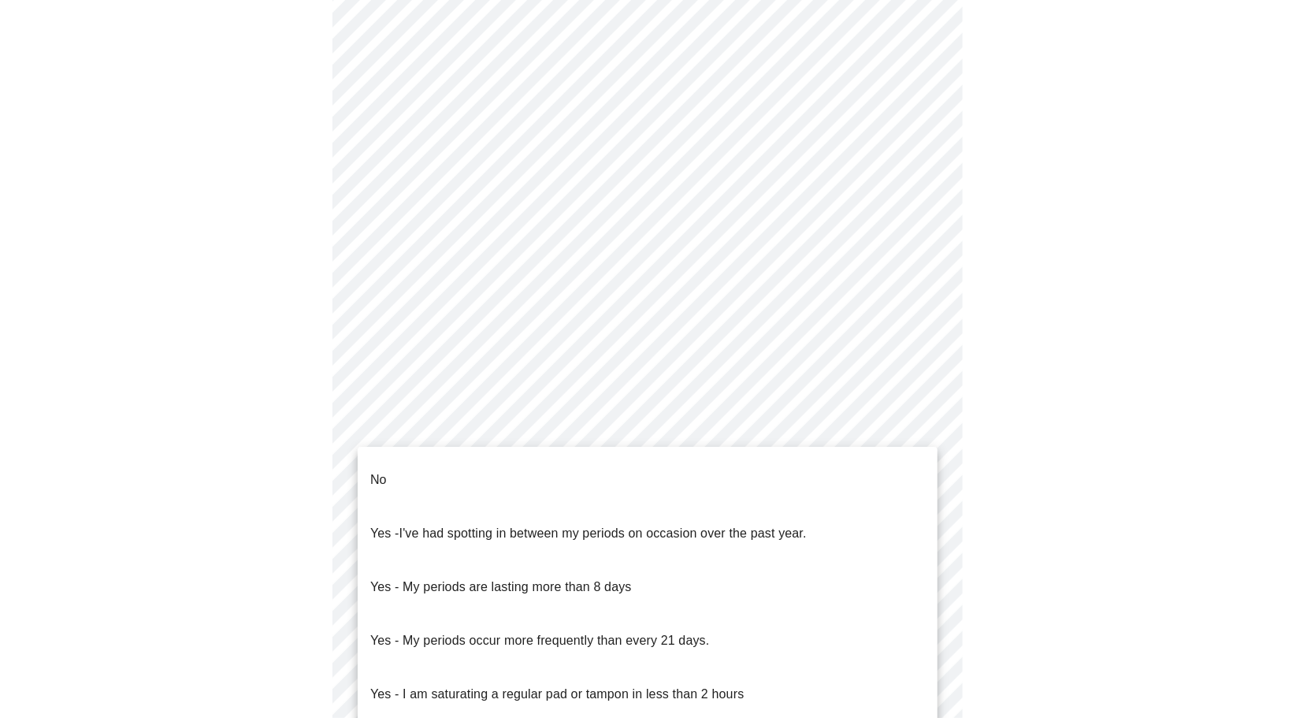
click at [537, 473] on li "No" at bounding box center [648, 480] width 580 height 54
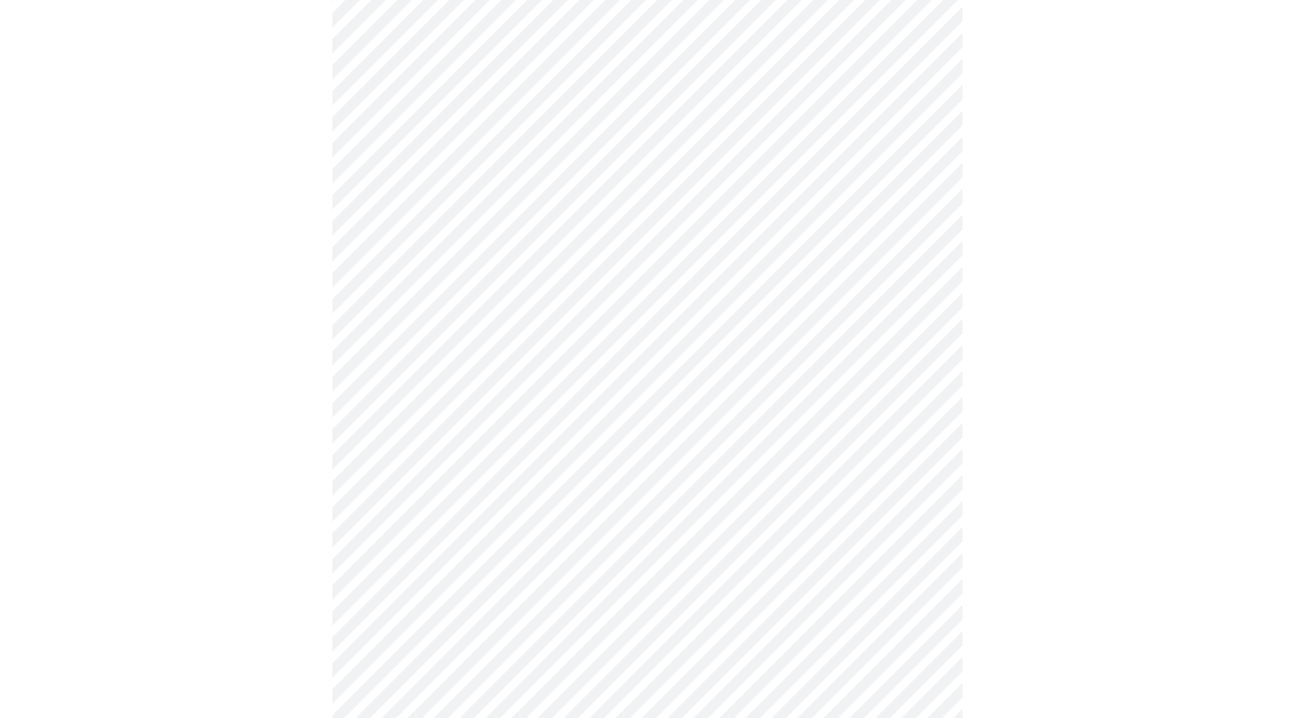
scroll to position [709, 0]
click at [521, 363] on body "MyMenopauseRx Appointments Messaging Labs 1 Uploads Medications Community Refer…" at bounding box center [647, 69] width 1282 height 1544
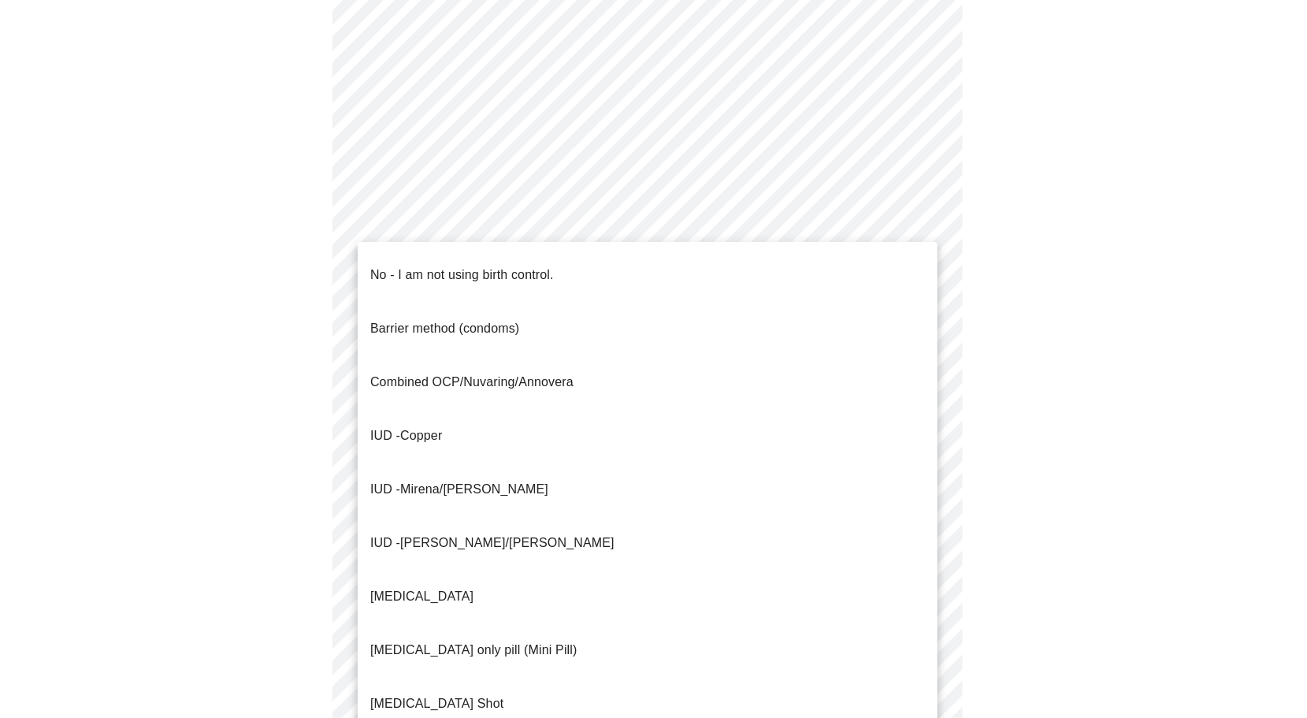
click at [516, 265] on p "No - I am not using birth control." at bounding box center [462, 274] width 184 height 19
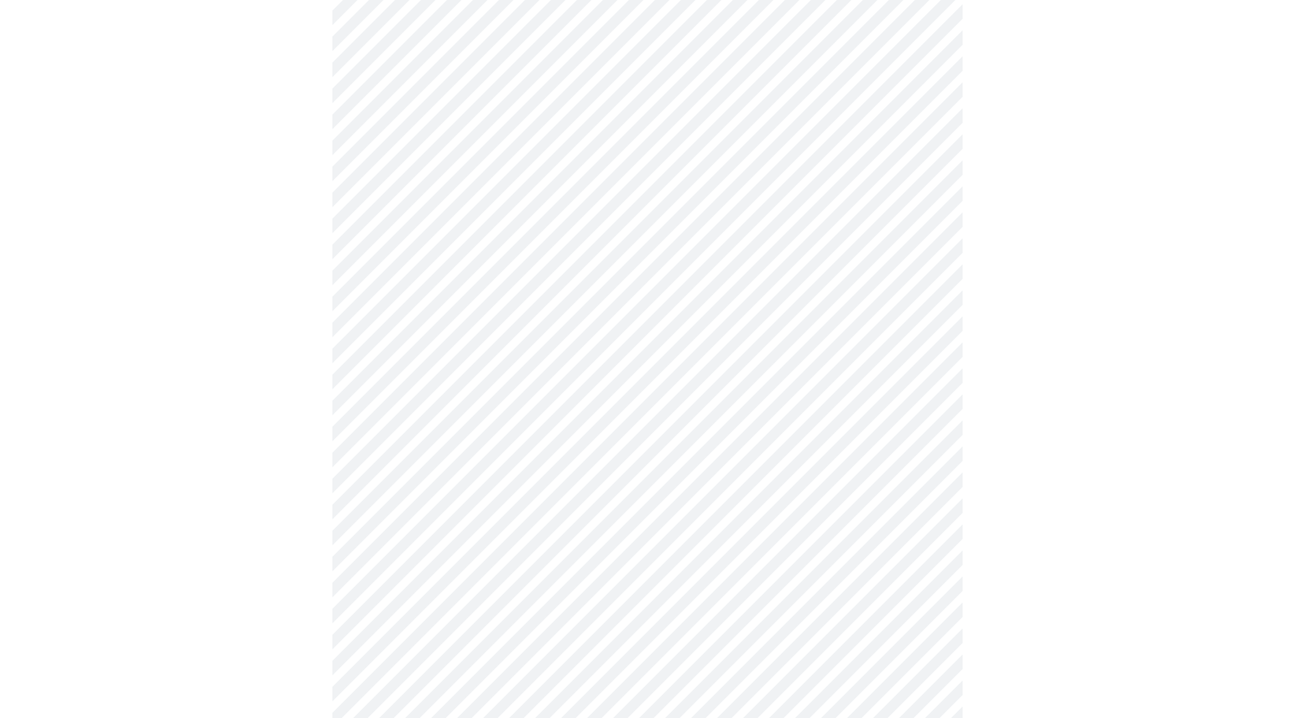
click at [513, 484] on body "MyMenopauseRx Appointments Messaging Labs 1 Uploads Medications Community Refer…" at bounding box center [647, 64] width 1282 height 1535
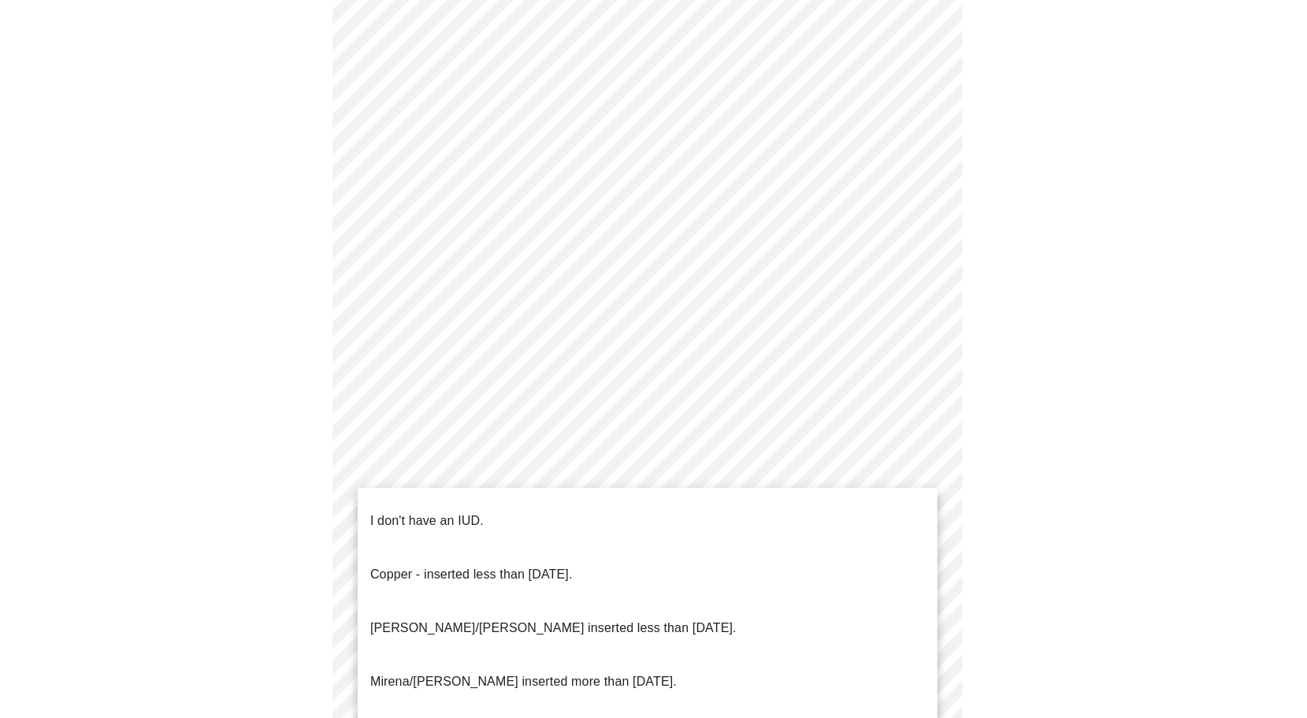
click at [490, 510] on li "I don't have an IUD." at bounding box center [648, 521] width 580 height 54
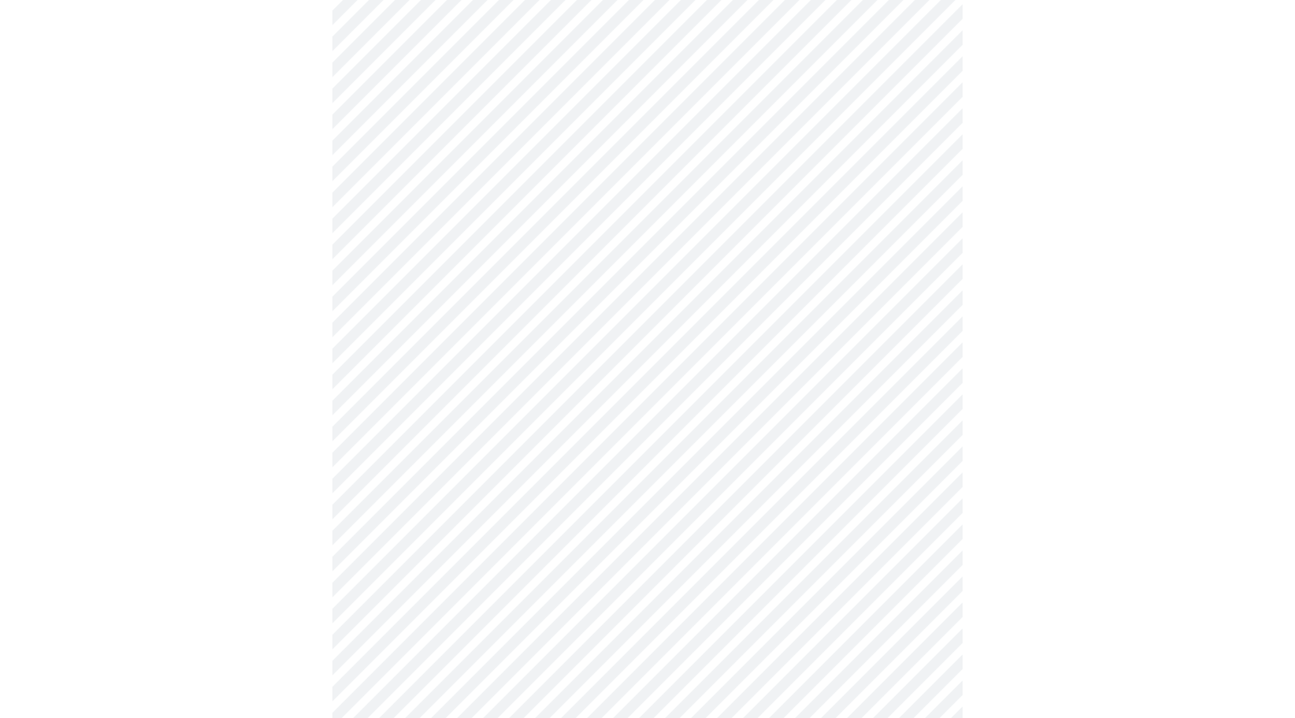
click at [492, 598] on body "MyMenopauseRx Appointments Messaging Labs 1 Uploads Medications Community Refer…" at bounding box center [647, 59] width 1282 height 1525
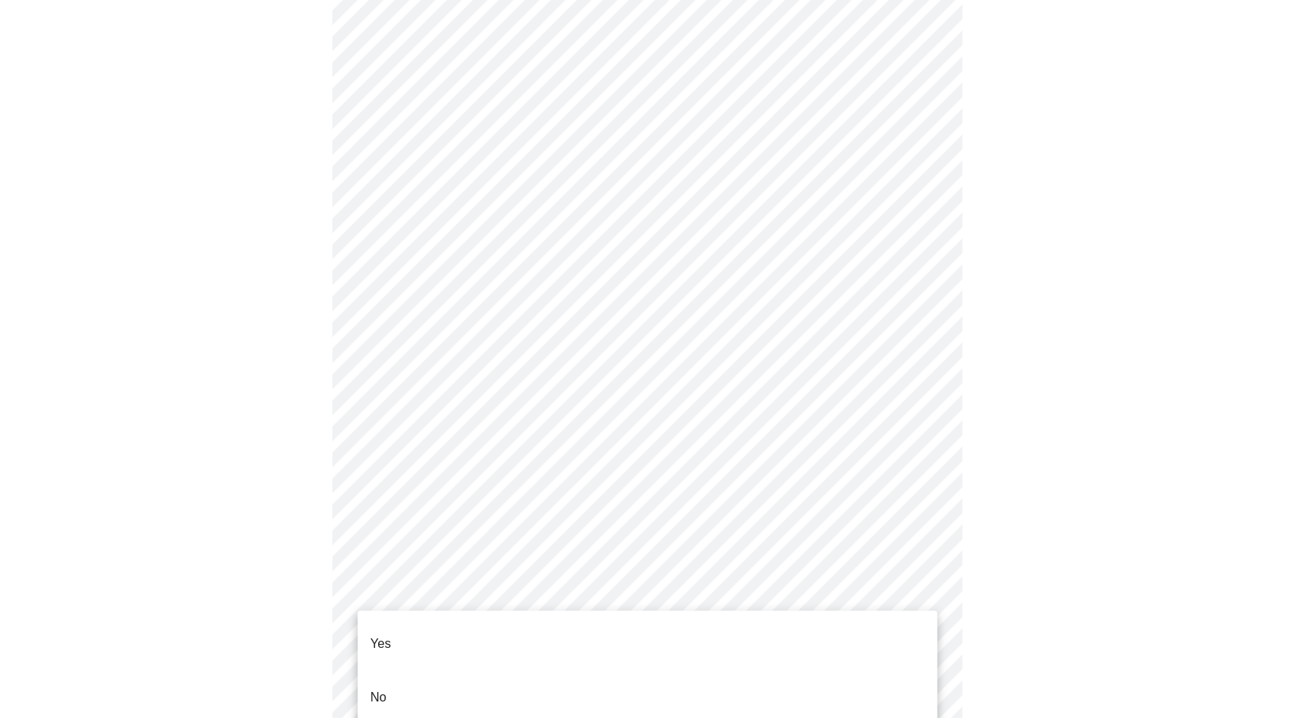
click at [471, 625] on li "Yes" at bounding box center [648, 644] width 580 height 54
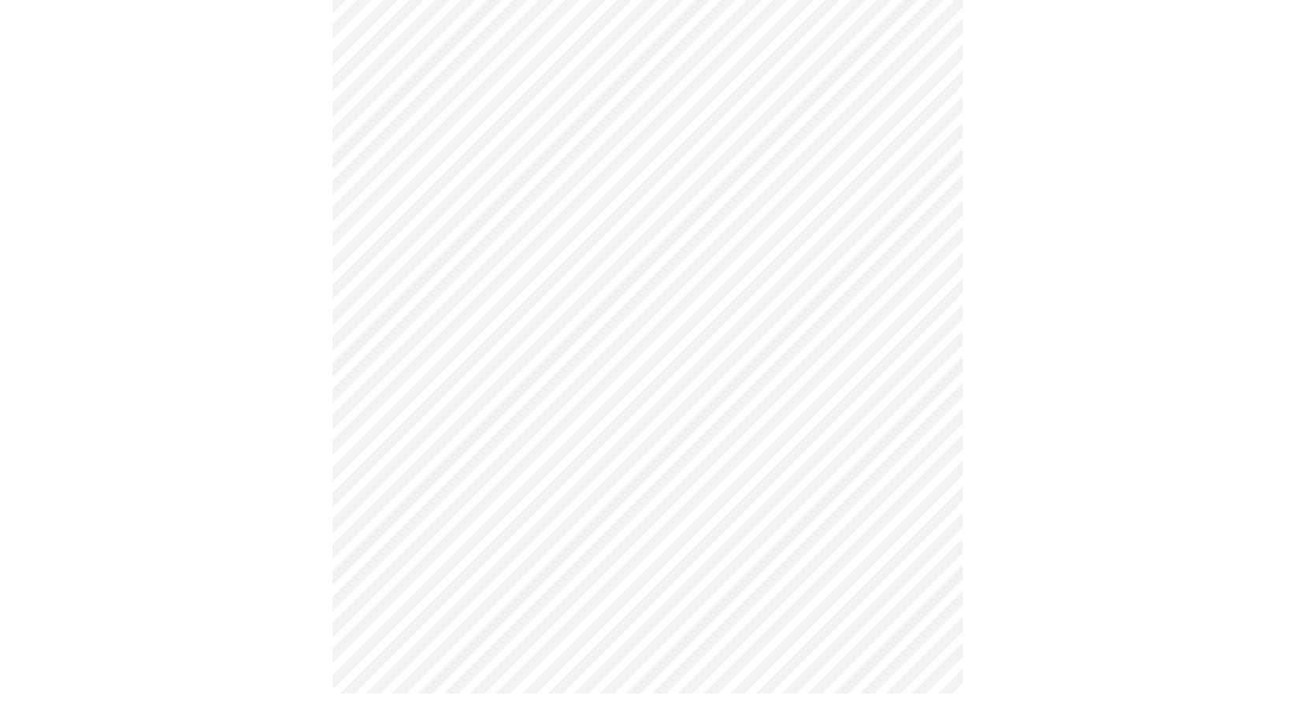
scroll to position [4046, 0]
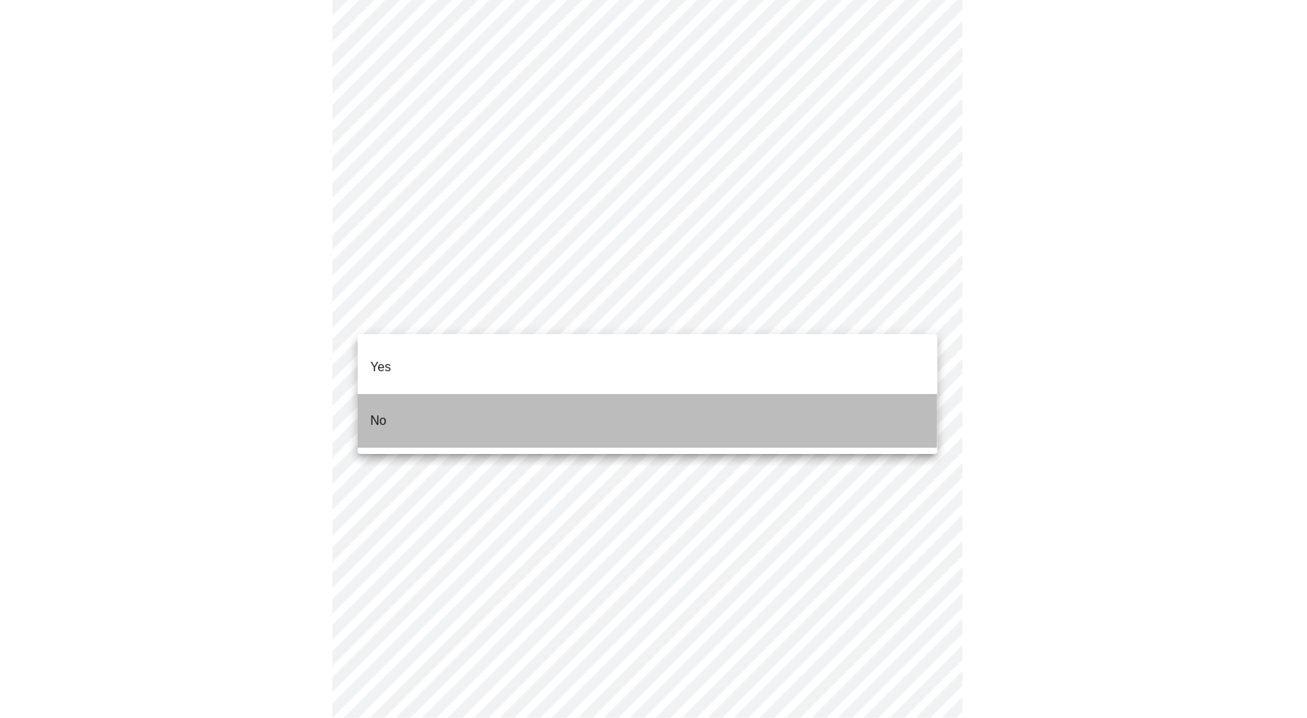
click at [607, 397] on li "No" at bounding box center [648, 421] width 580 height 54
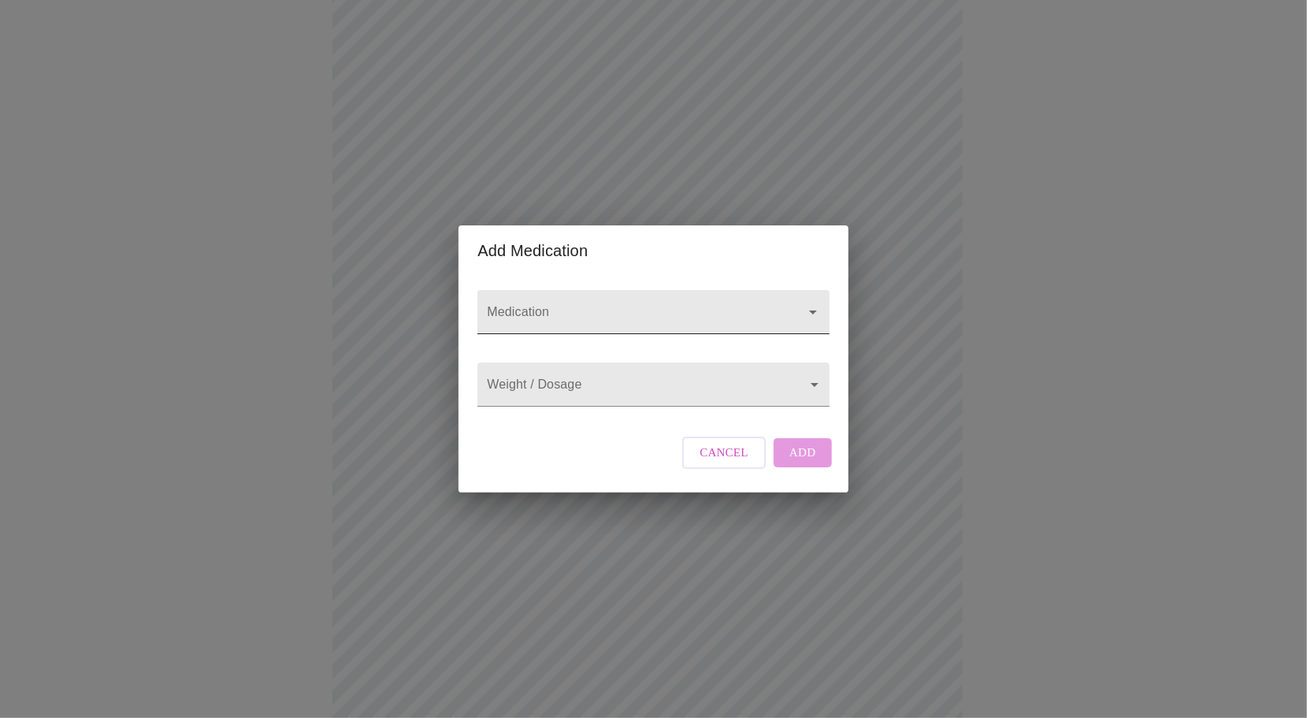
click at [551, 306] on input "Medication" at bounding box center [631, 319] width 294 height 29
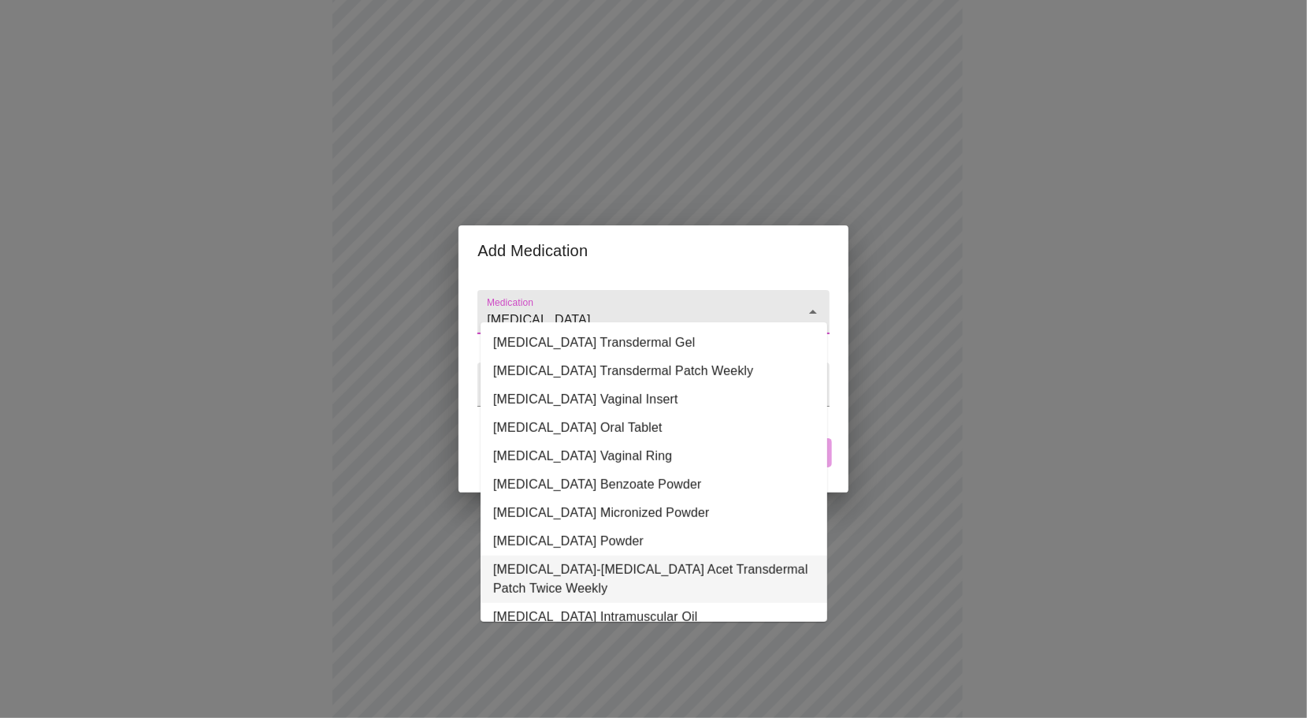
click at [622, 578] on li "[MEDICAL_DATA]-[MEDICAL_DATA] Acet Transdermal Patch Twice Weekly" at bounding box center [654, 578] width 347 height 47
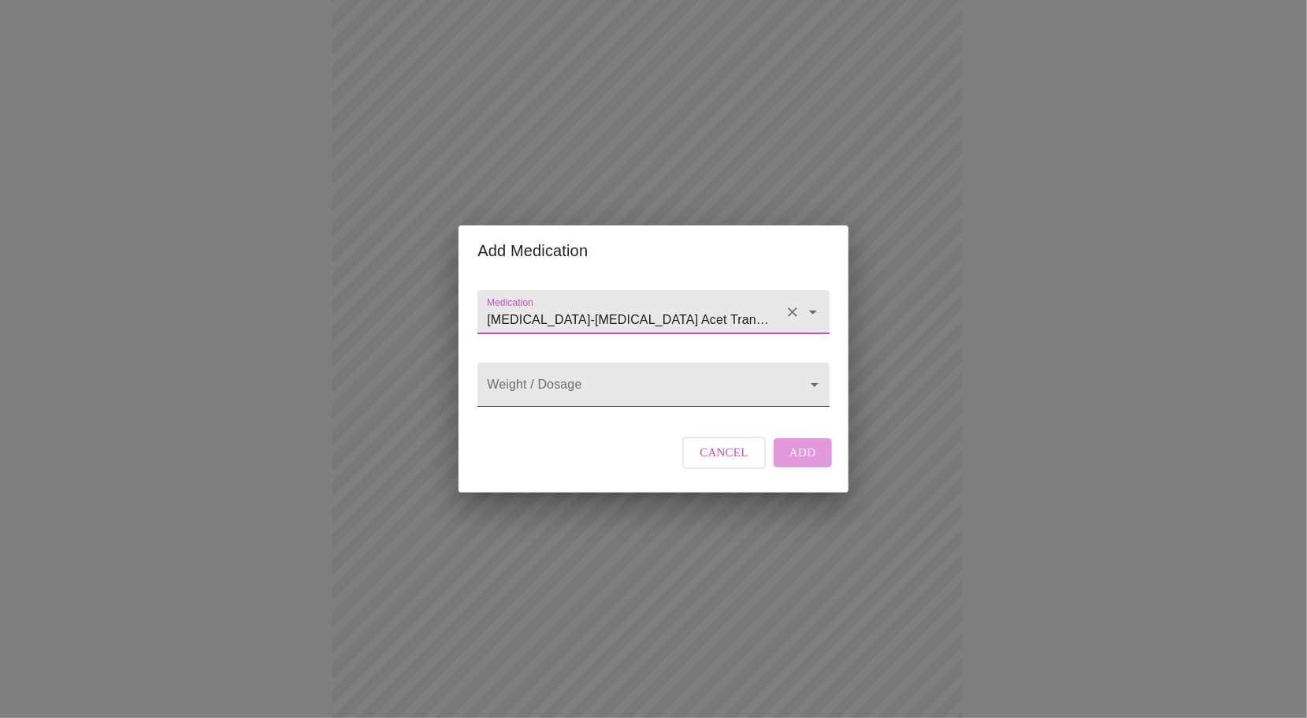
type input "[MEDICAL_DATA]-[MEDICAL_DATA] Acet Transdermal Patch Twice Weekly"
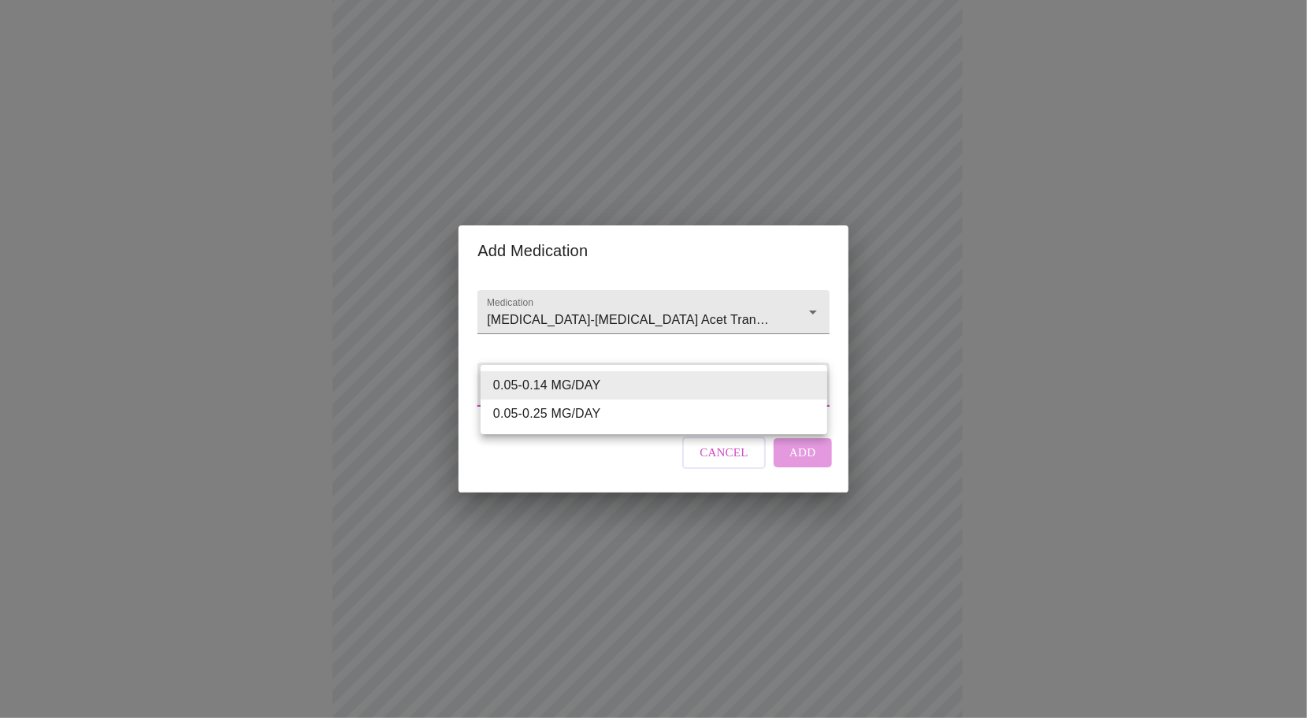
click at [525, 386] on body "MyMenopauseRx Appointments Messaging Labs 1 Uploads Medications Community Refer…" at bounding box center [653, 457] width 1294 height 1533
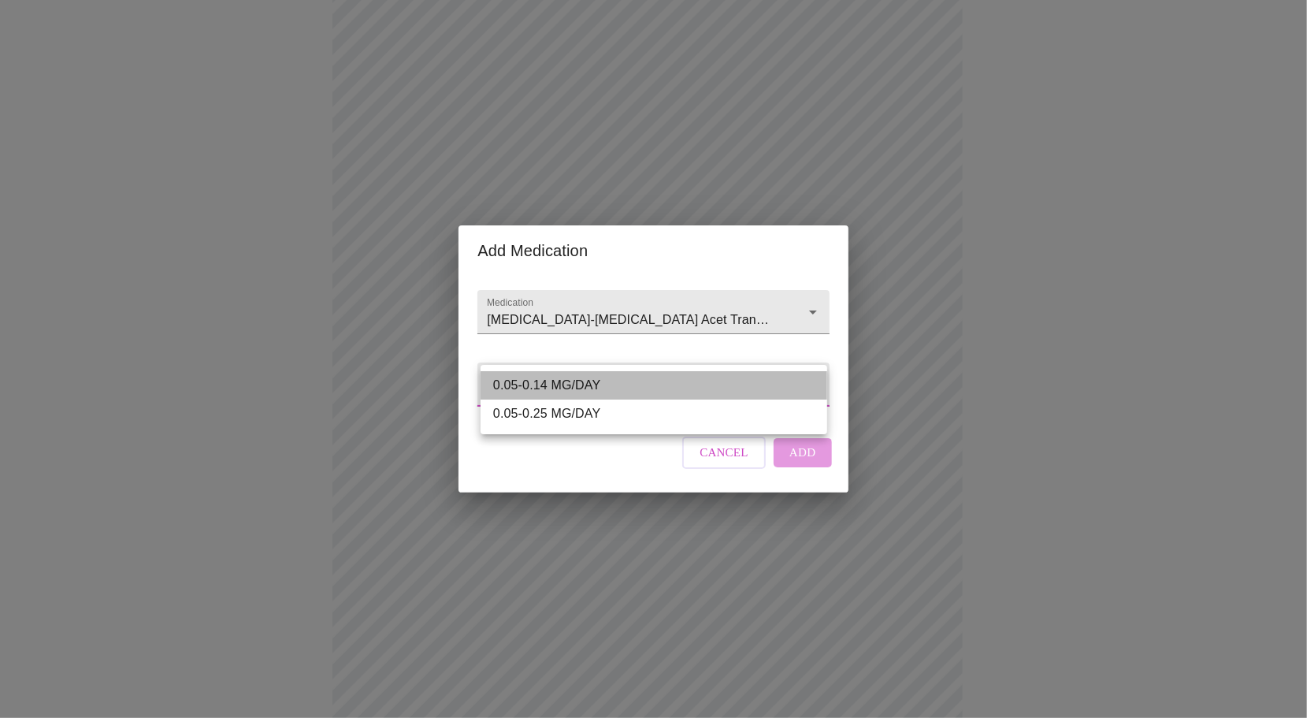
click at [585, 388] on li "0.05-0.14 MG/DAY" at bounding box center [654, 385] width 347 height 28
type input "0.05-0.14 MG/DAY"
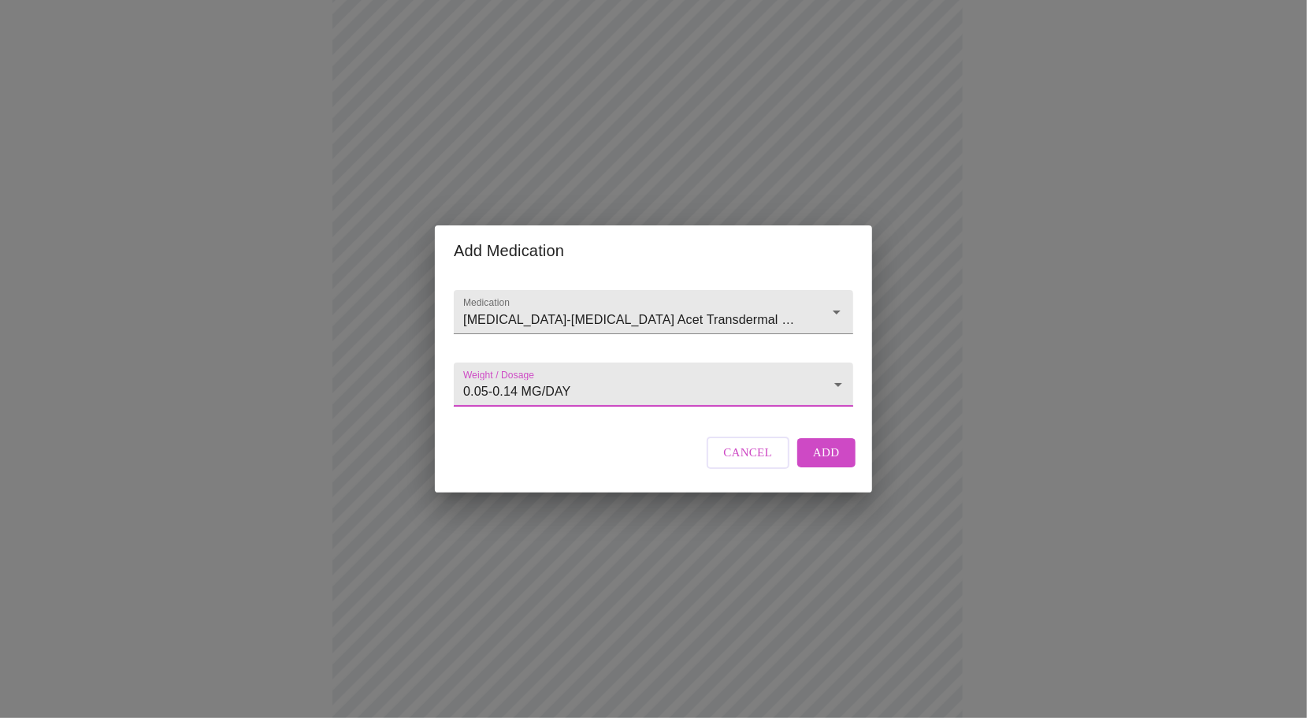
click at [827, 462] on span "Add" at bounding box center [826, 452] width 27 height 20
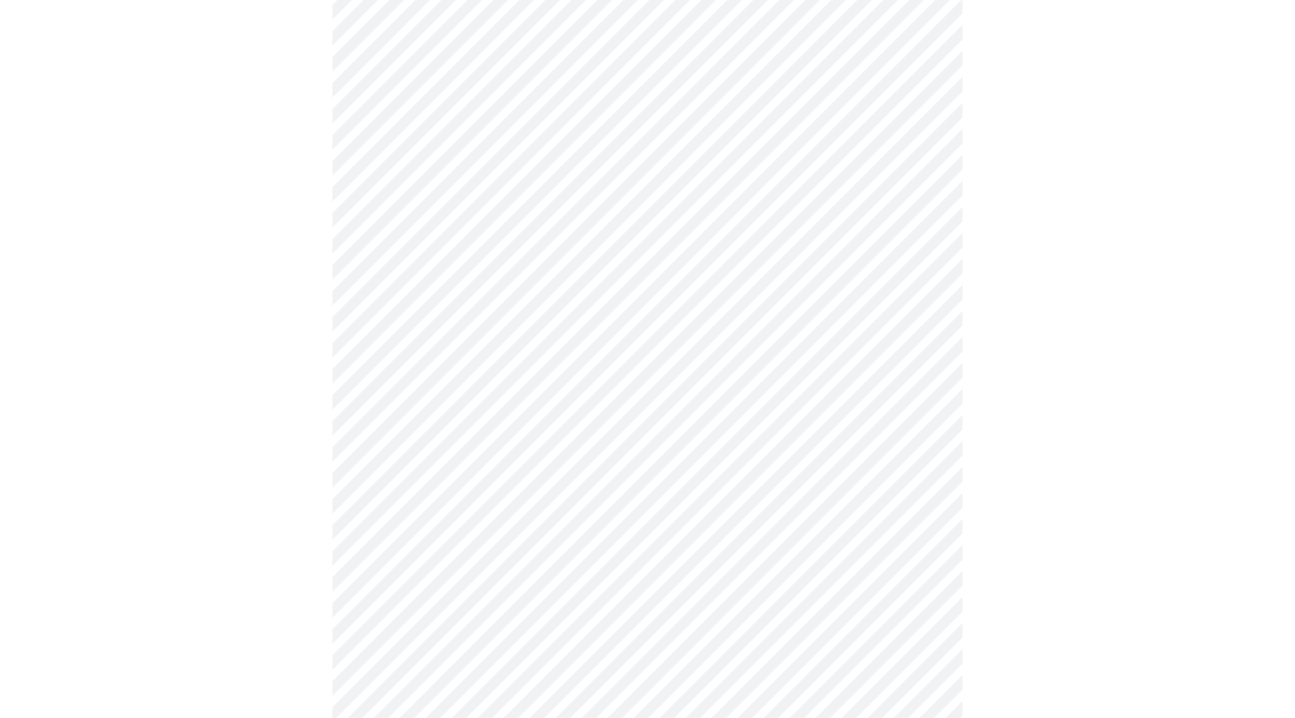
scroll to position [890, 0]
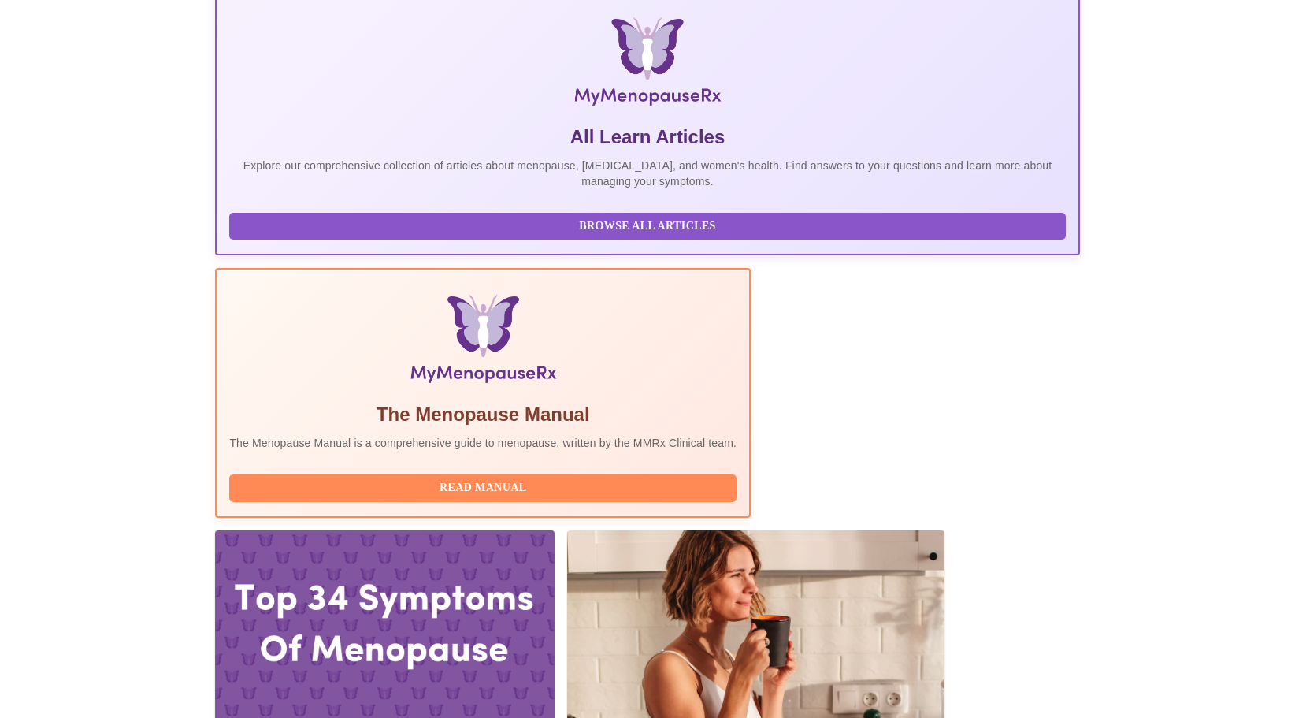
scroll to position [315, 0]
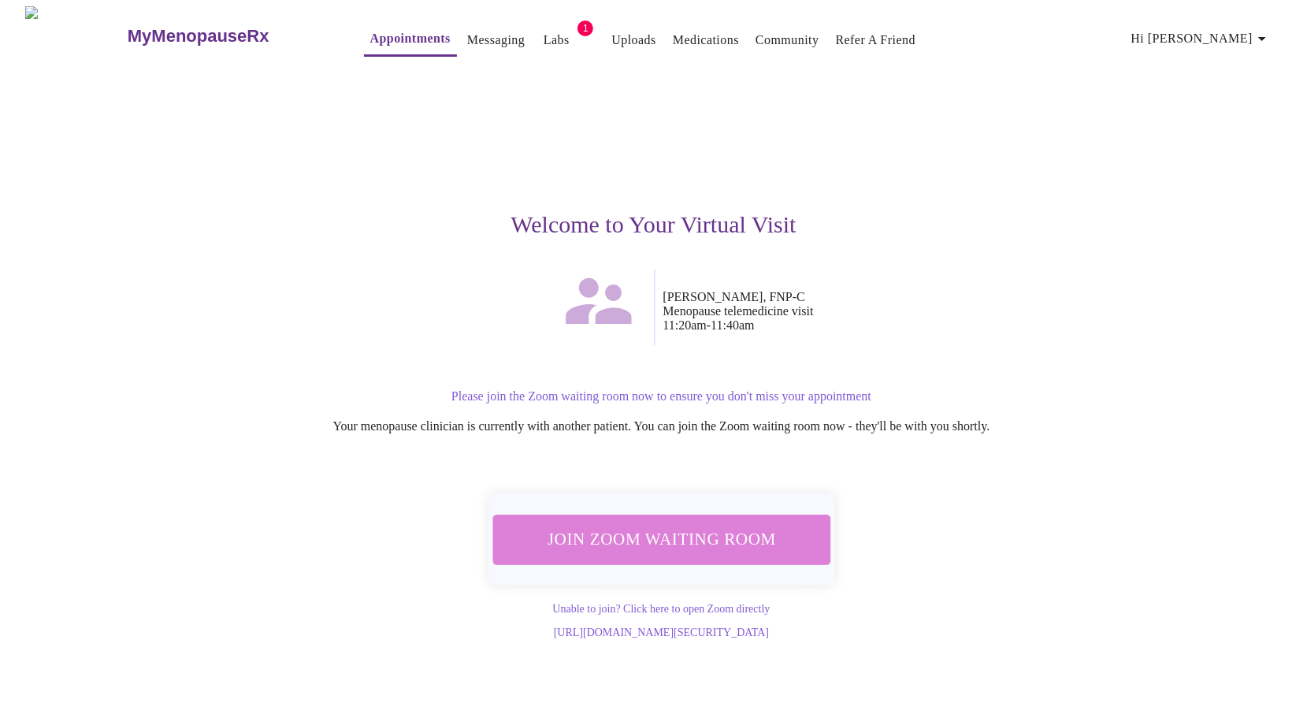
click at [698, 525] on span "Join Zoom Waiting Room" at bounding box center [661, 539] width 297 height 29
